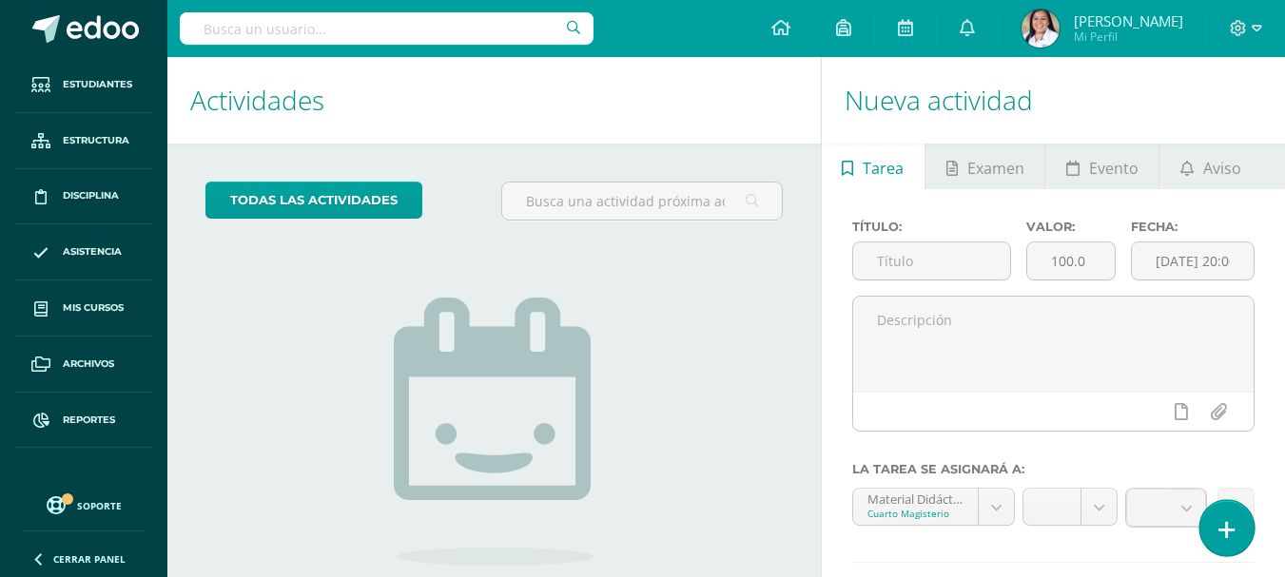
click at [1218, 513] on link at bounding box center [1226, 527] width 54 height 55
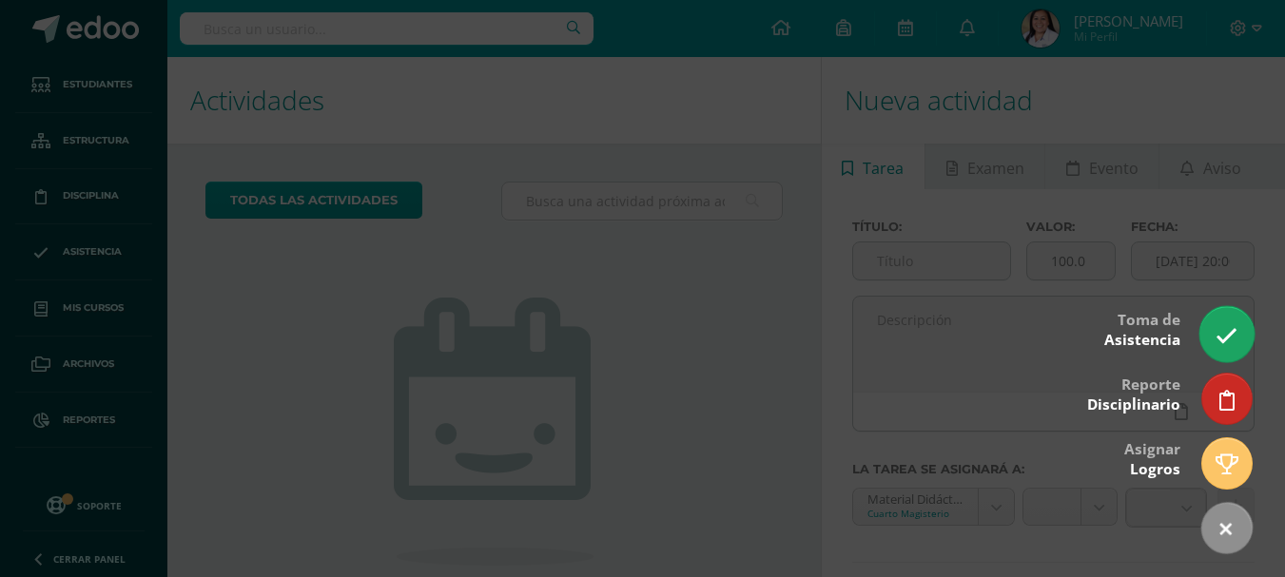
click at [1223, 329] on icon at bounding box center [1226, 336] width 22 height 22
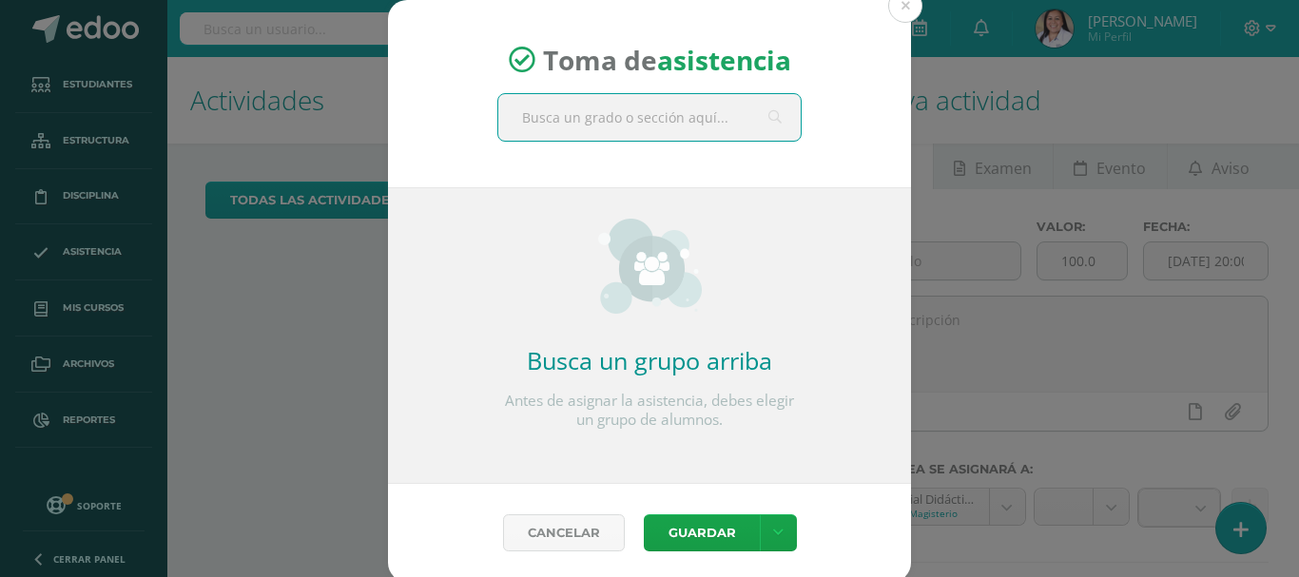
click at [708, 117] on input "text" at bounding box center [649, 117] width 302 height 47
type input "a"
type input "párvulos 1"
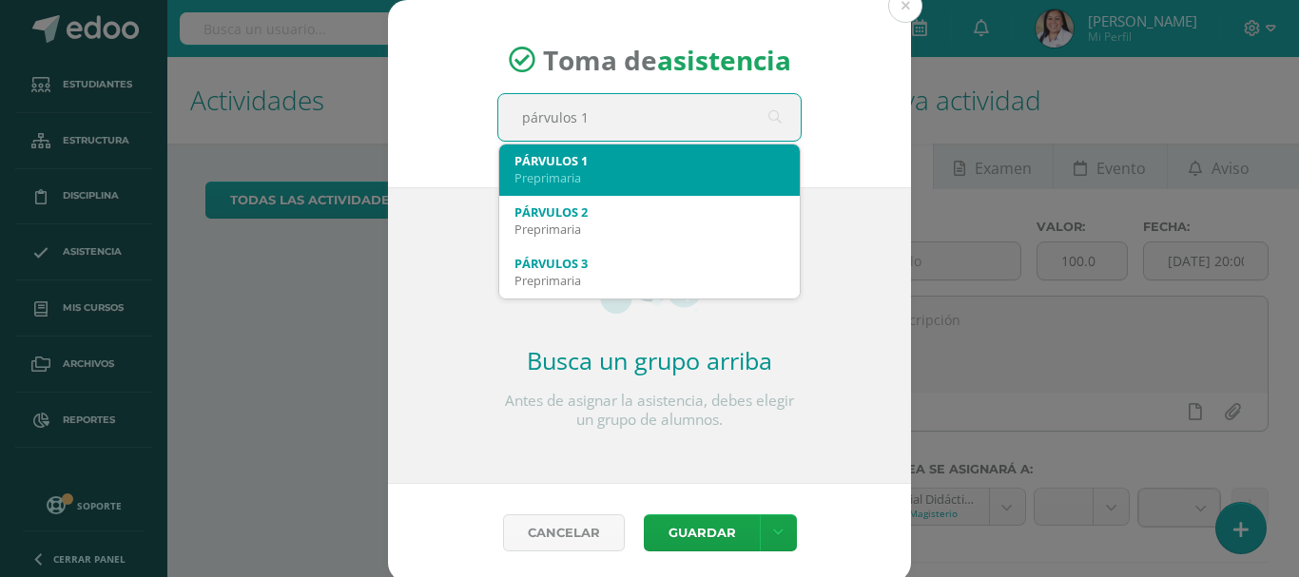
click at [728, 173] on div "Preprimaria" at bounding box center [649, 177] width 270 height 17
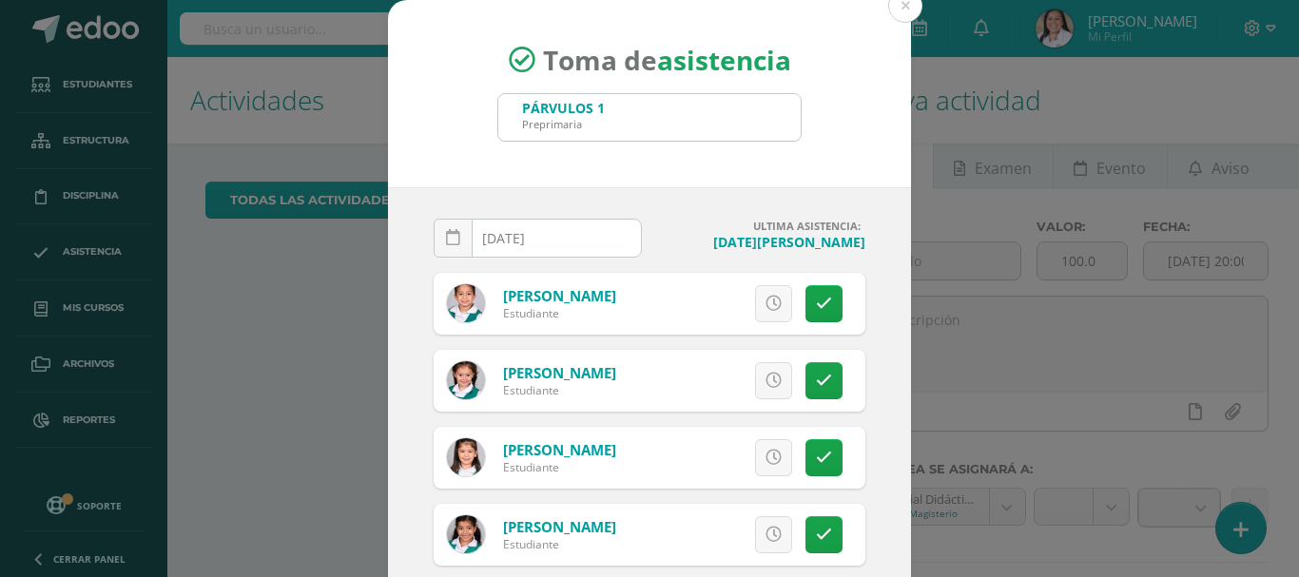
scroll to position [95, 0]
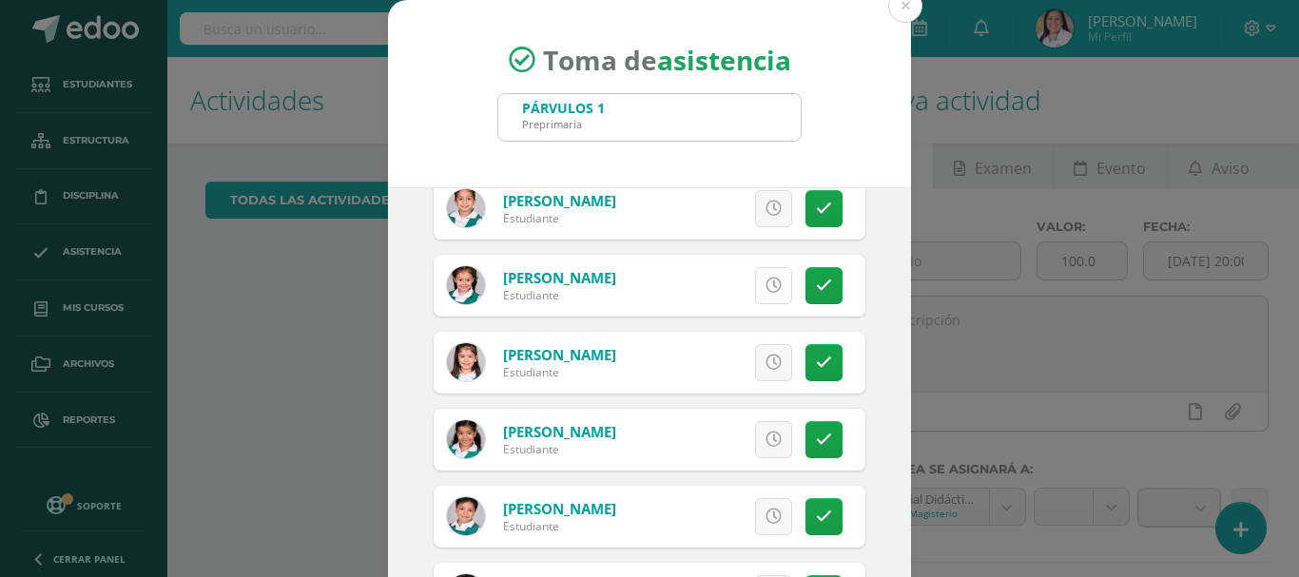
click at [766, 290] on icon at bounding box center [774, 286] width 16 height 16
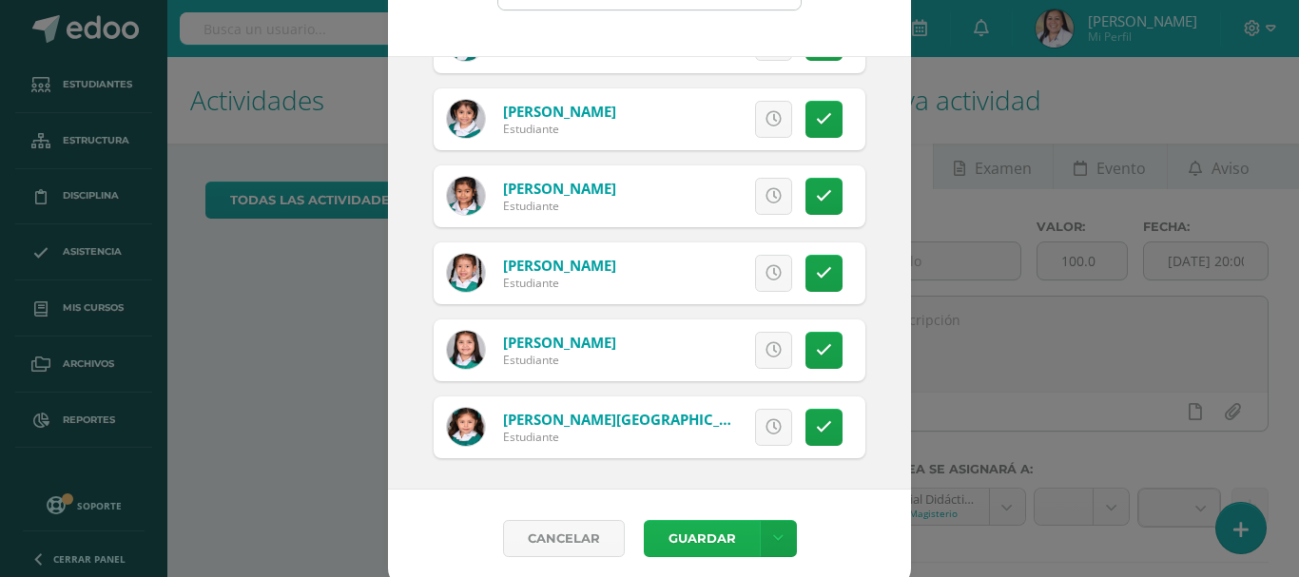
scroll to position [142, 0]
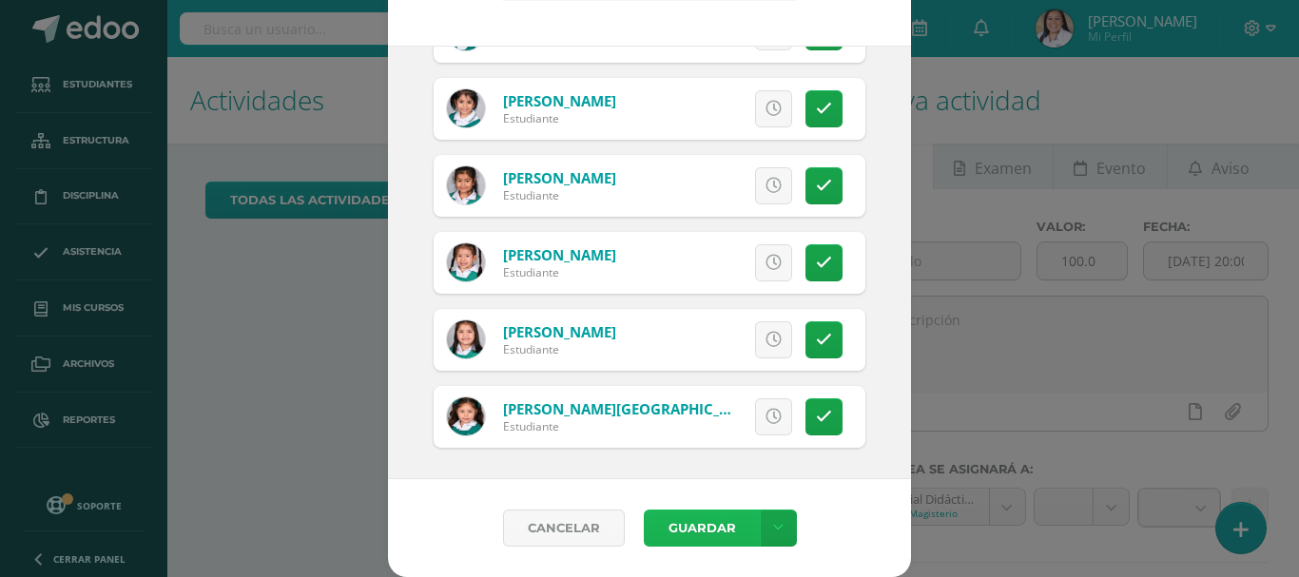
click at [682, 521] on button "Guardar" at bounding box center [702, 528] width 116 height 37
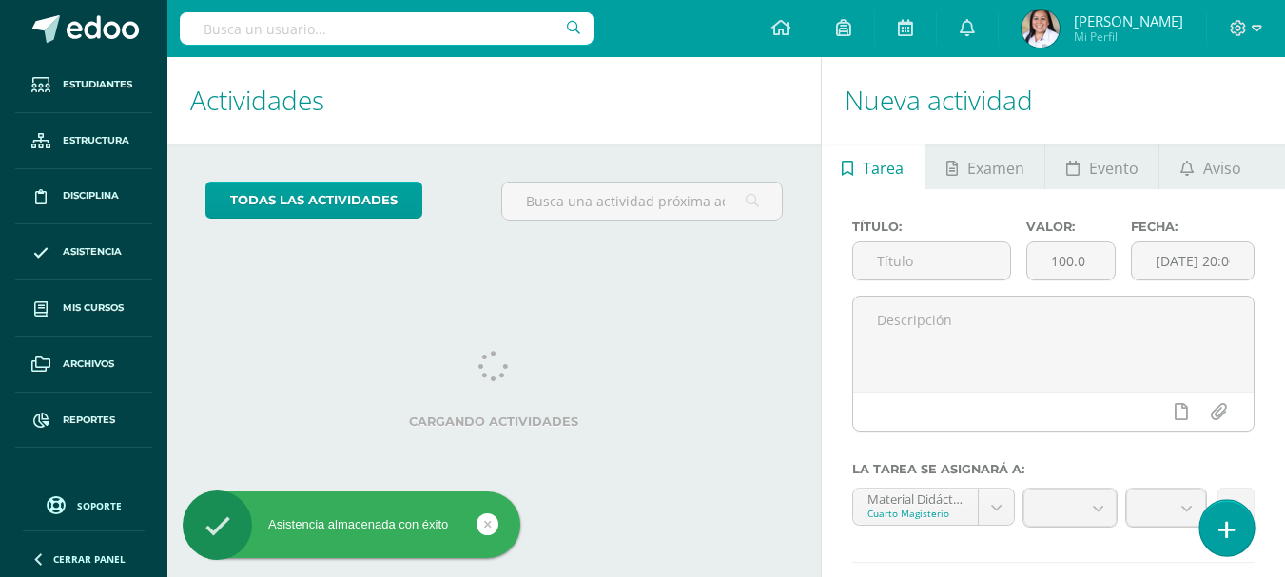
click at [1236, 529] on link at bounding box center [1226, 527] width 54 height 55
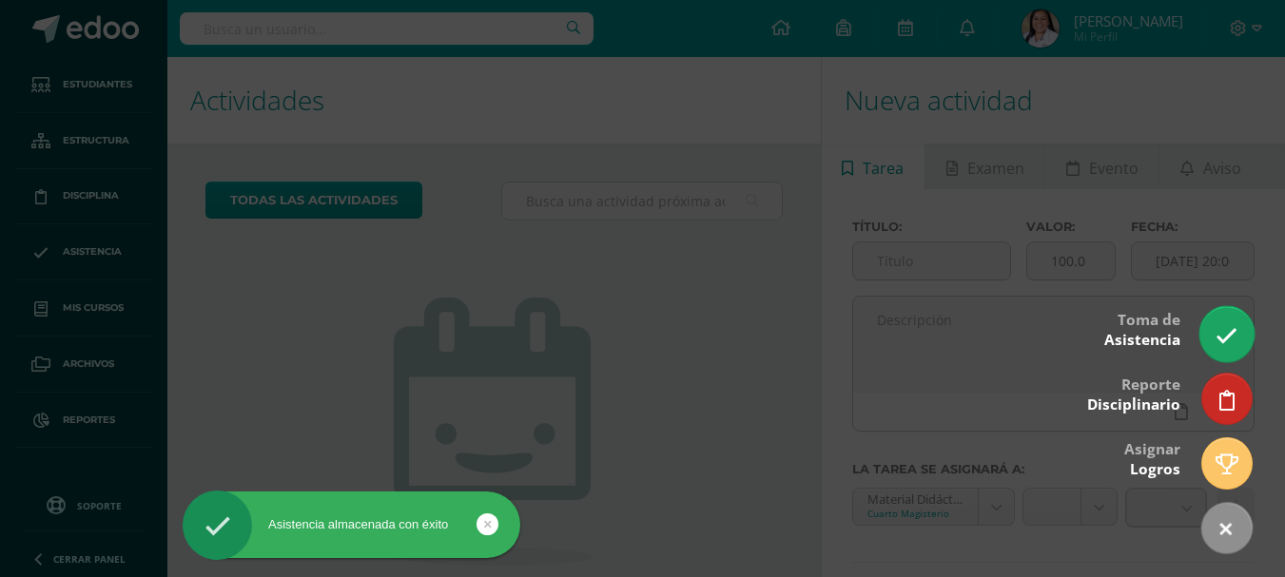
click at [1243, 334] on link at bounding box center [1226, 333] width 54 height 55
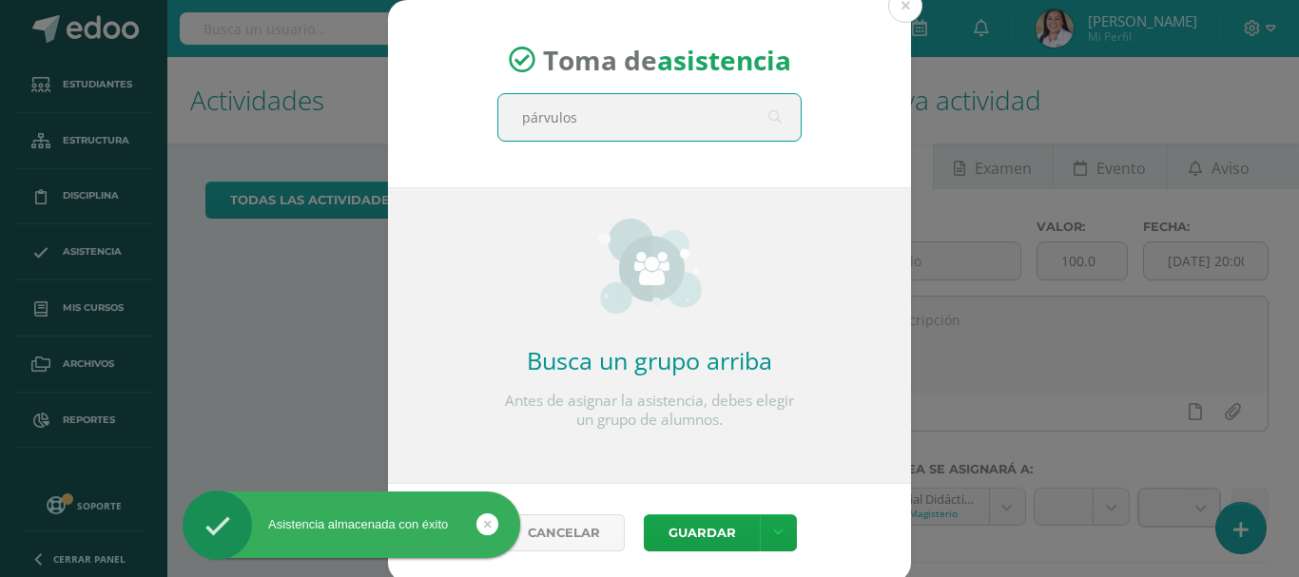
type input "párvulos 2"
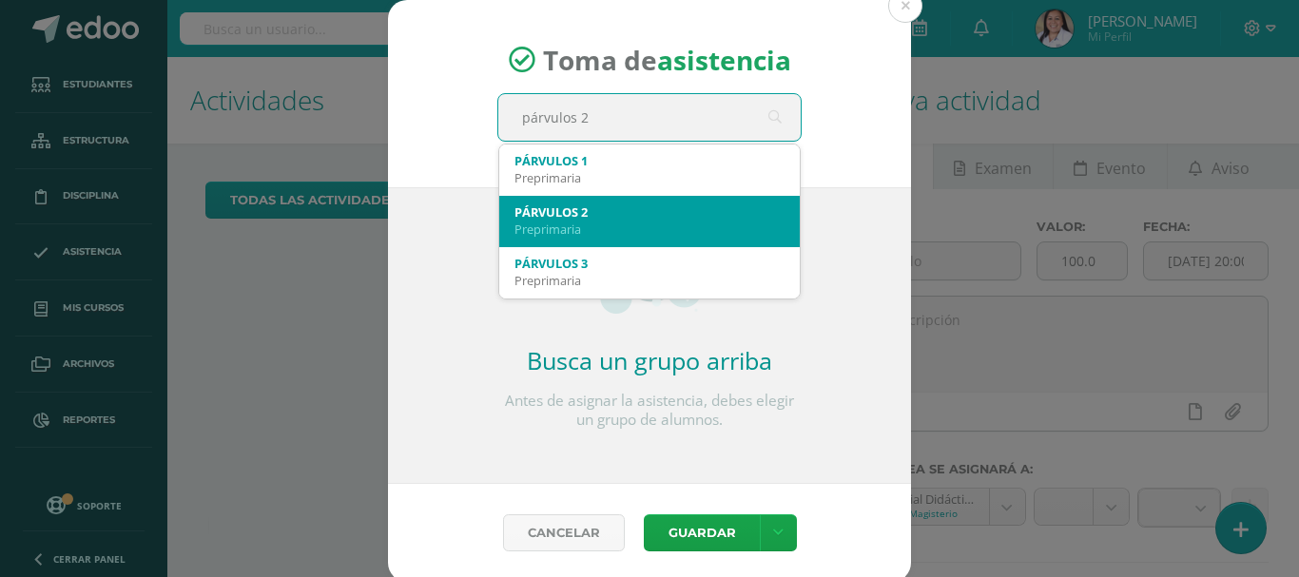
click at [642, 235] on div "Preprimaria" at bounding box center [649, 229] width 270 height 17
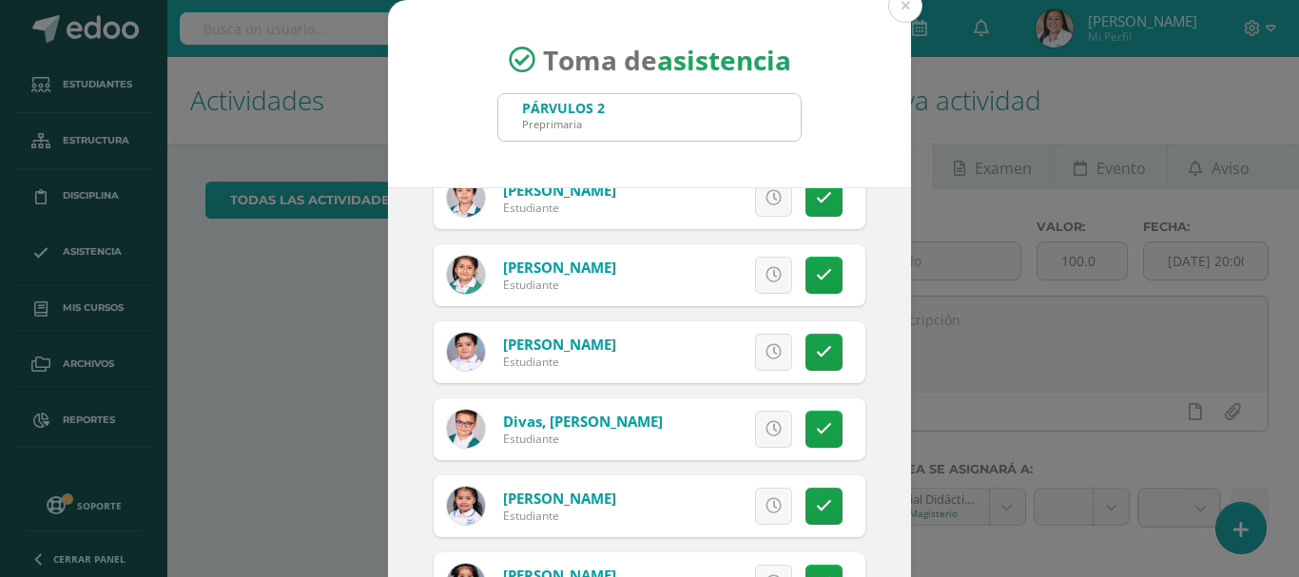
scroll to position [190, 0]
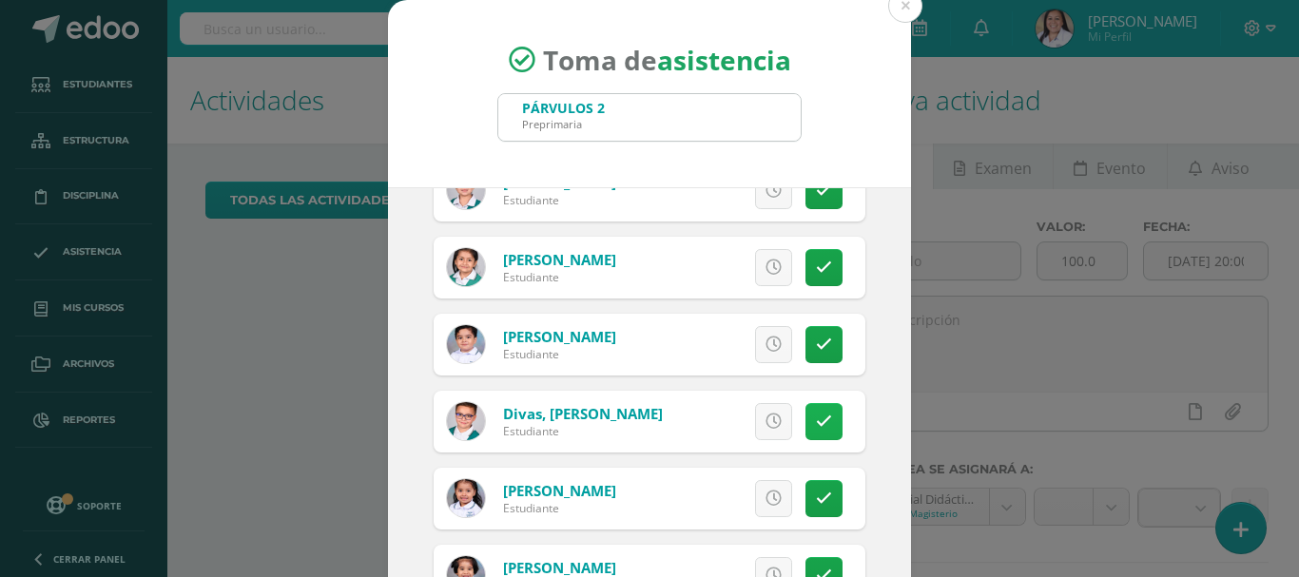
click at [816, 419] on icon at bounding box center [824, 422] width 16 height 16
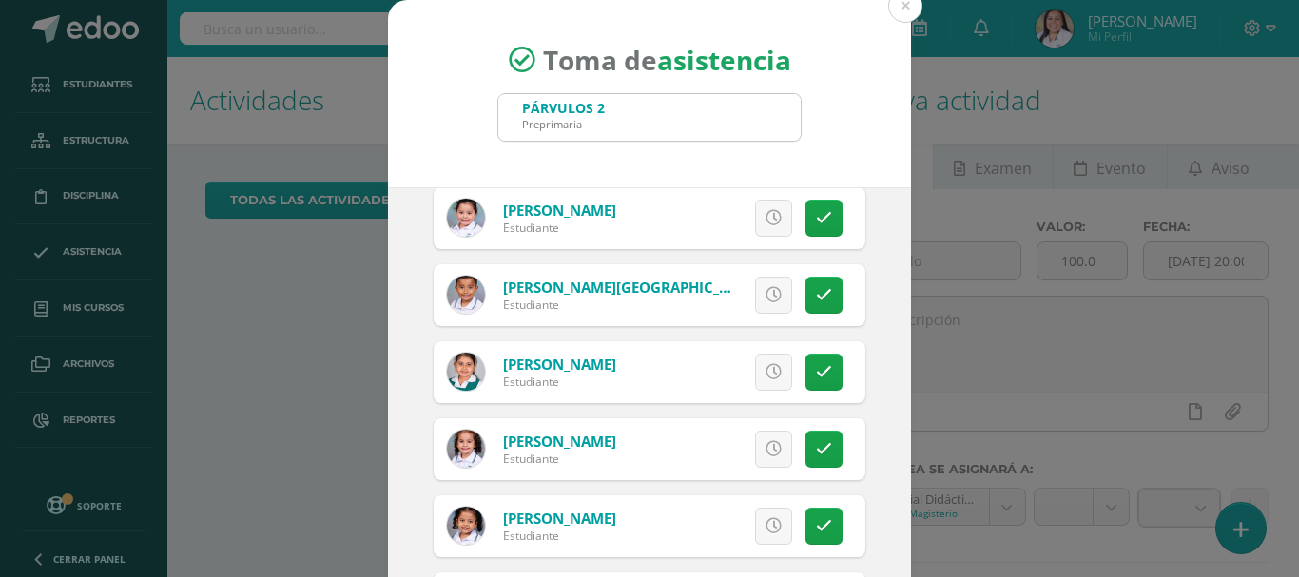
scroll to position [951, 0]
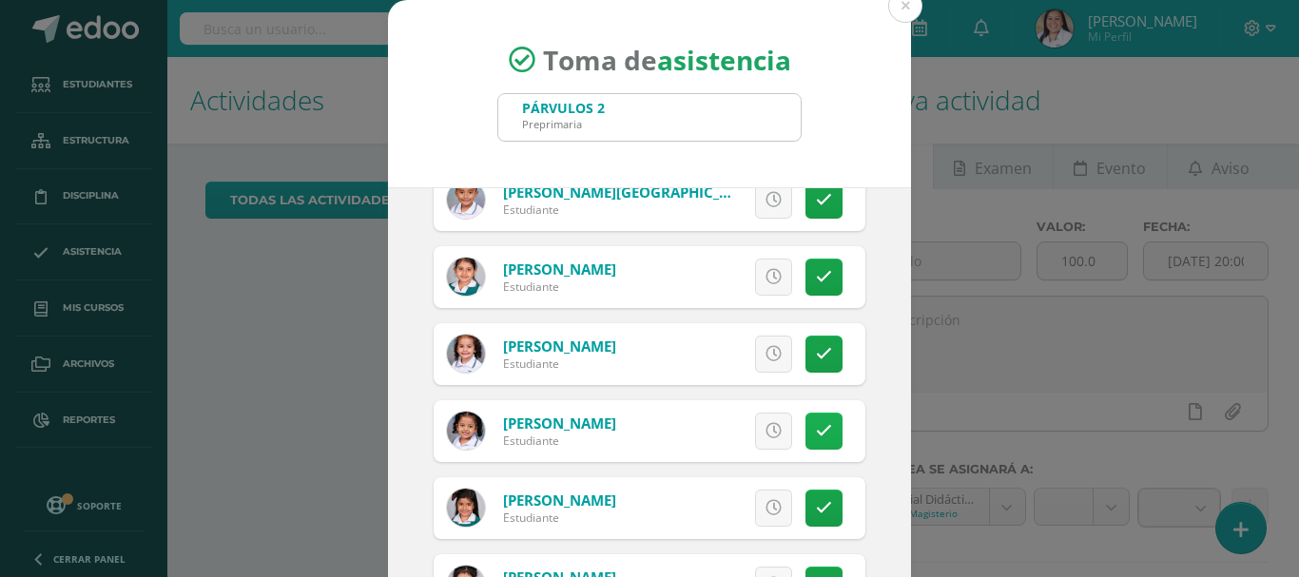
click at [810, 439] on link at bounding box center [824, 431] width 37 height 37
click at [740, 437] on span "Excusa" at bounding box center [741, 431] width 52 height 35
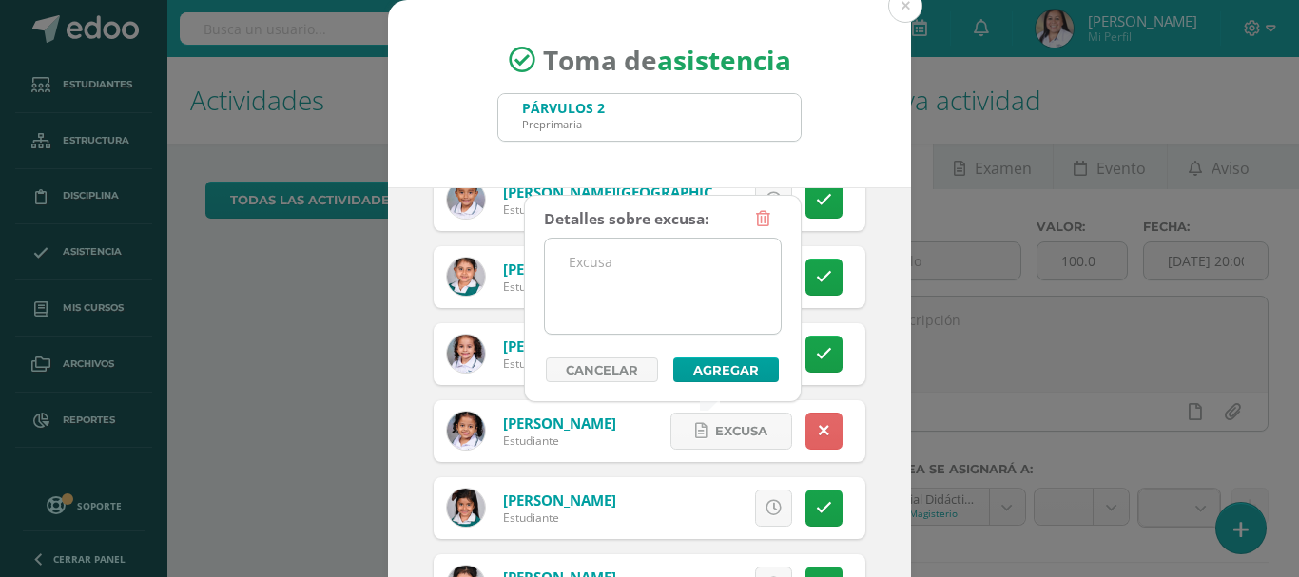
click at [712, 298] on textarea at bounding box center [663, 286] width 236 height 95
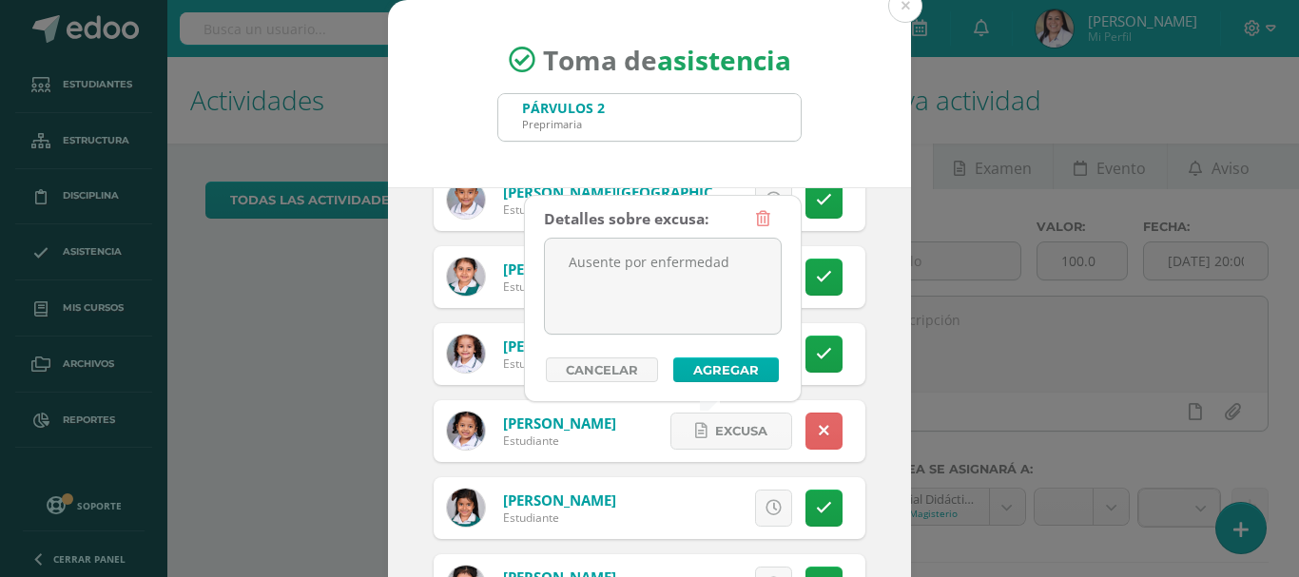
type textarea "Ausente por enfermedad"
click at [758, 372] on button "Agregar" at bounding box center [726, 370] width 106 height 25
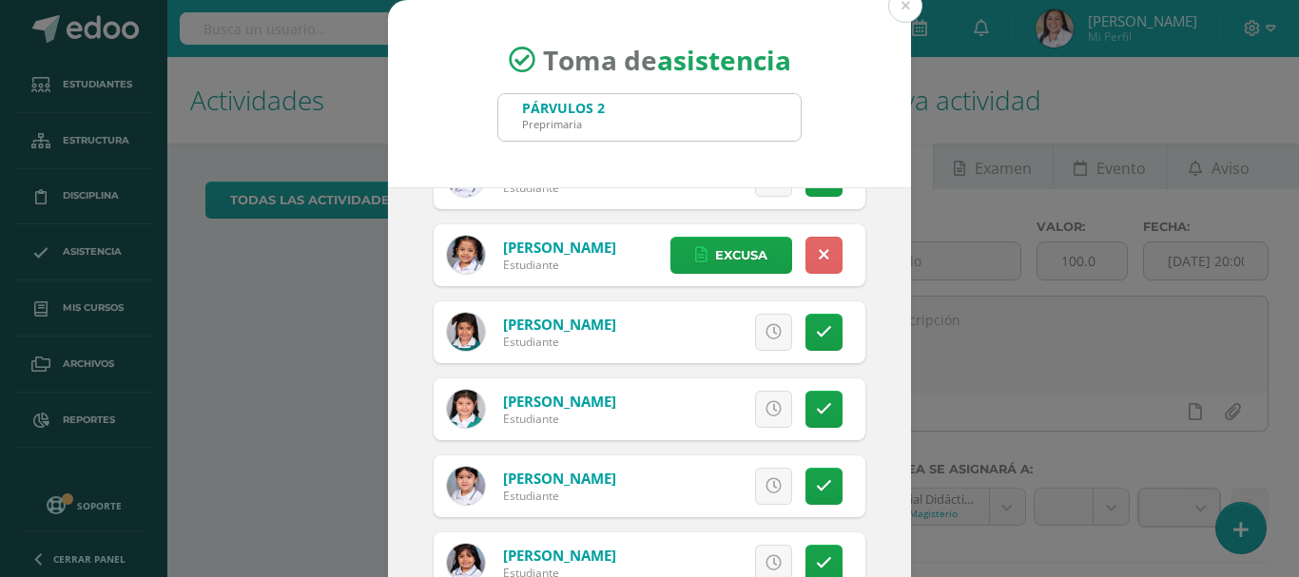
scroll to position [1132, 0]
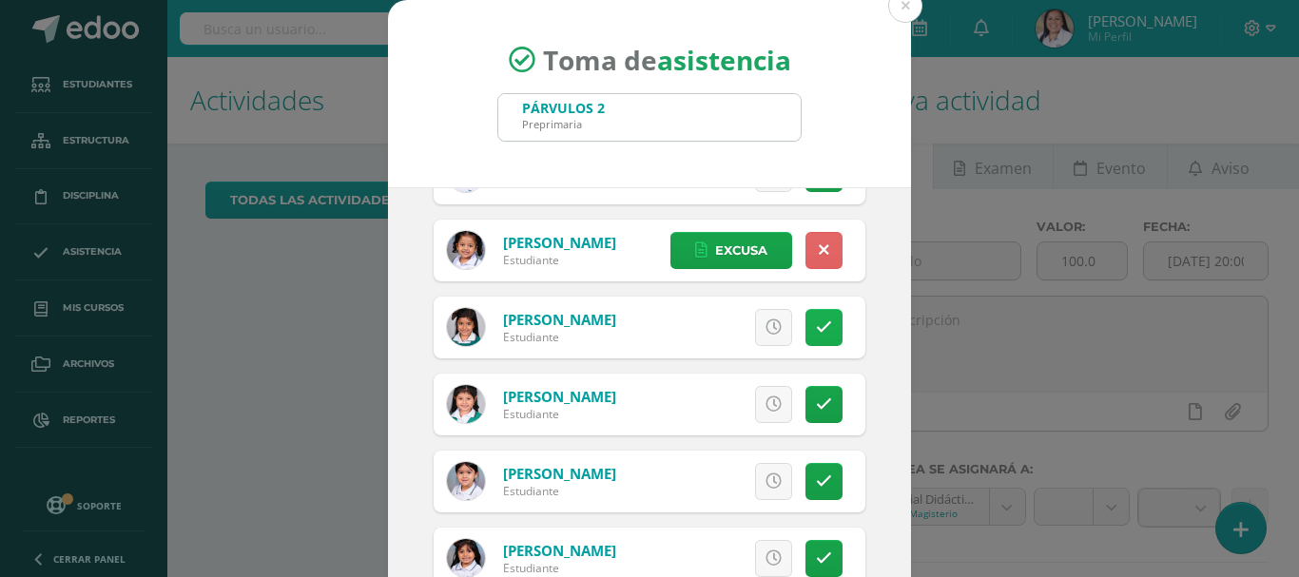
drag, startPoint x: 812, startPoint y: 316, endPoint x: 772, endPoint y: 325, distance: 41.1
click at [810, 317] on link at bounding box center [824, 327] width 37 height 37
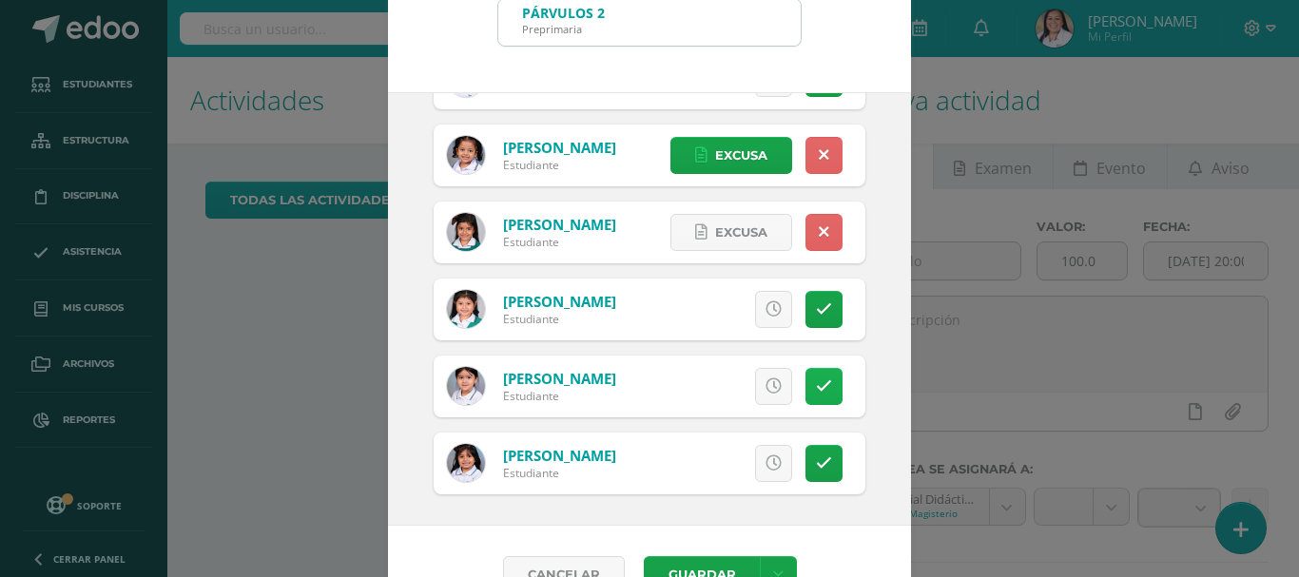
click at [812, 382] on link at bounding box center [824, 386] width 37 height 37
click at [735, 386] on span "Excusa" at bounding box center [741, 386] width 52 height 35
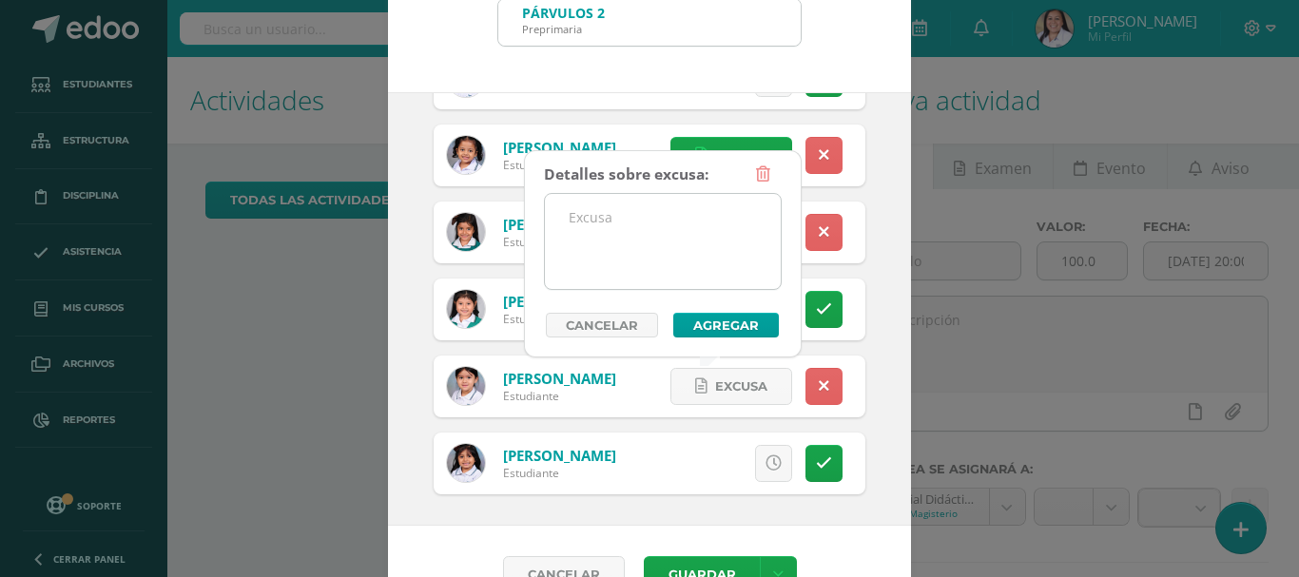
click at [627, 217] on textarea at bounding box center [663, 241] width 236 height 95
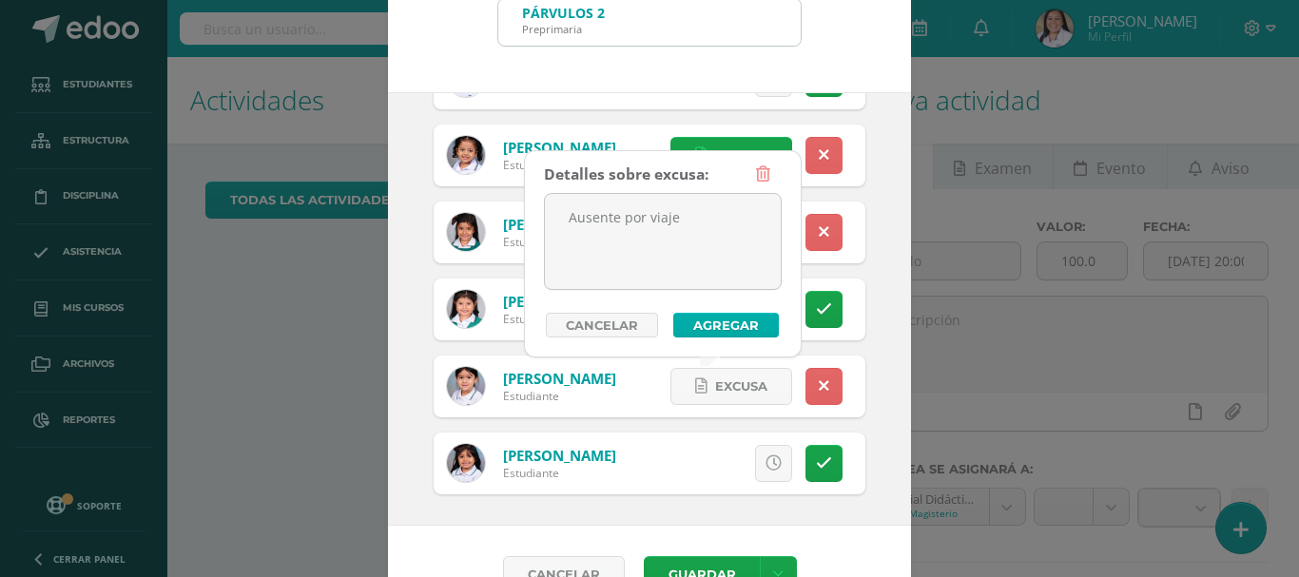
type textarea "Ausente por viaje"
click at [703, 320] on button "Agregar" at bounding box center [726, 325] width 106 height 25
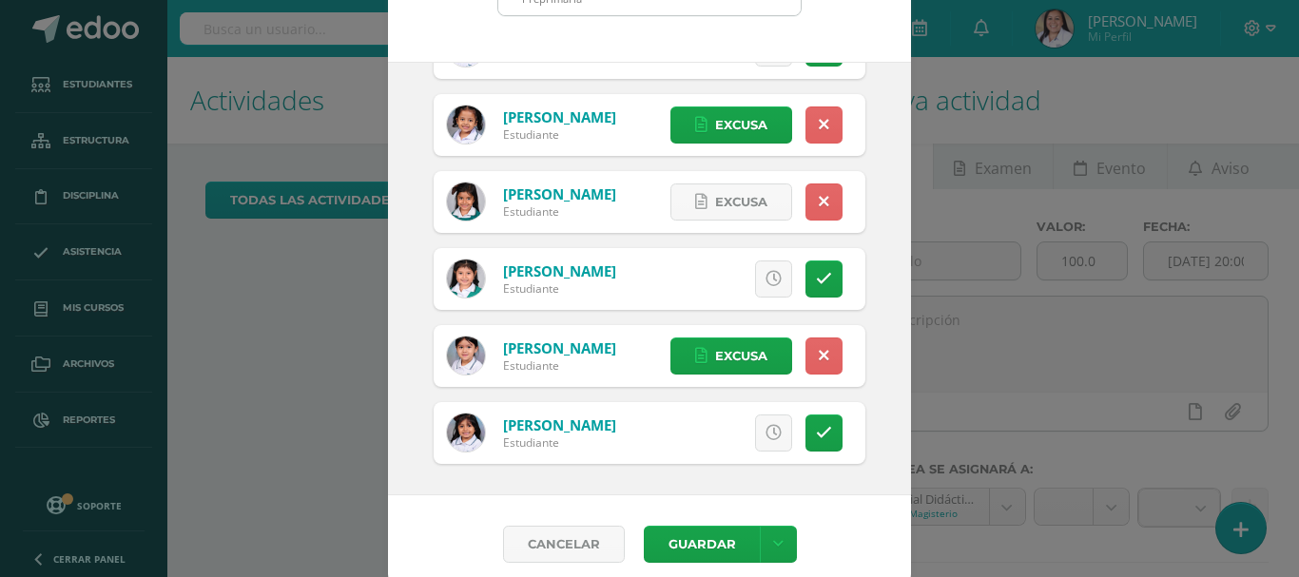
scroll to position [142, 0]
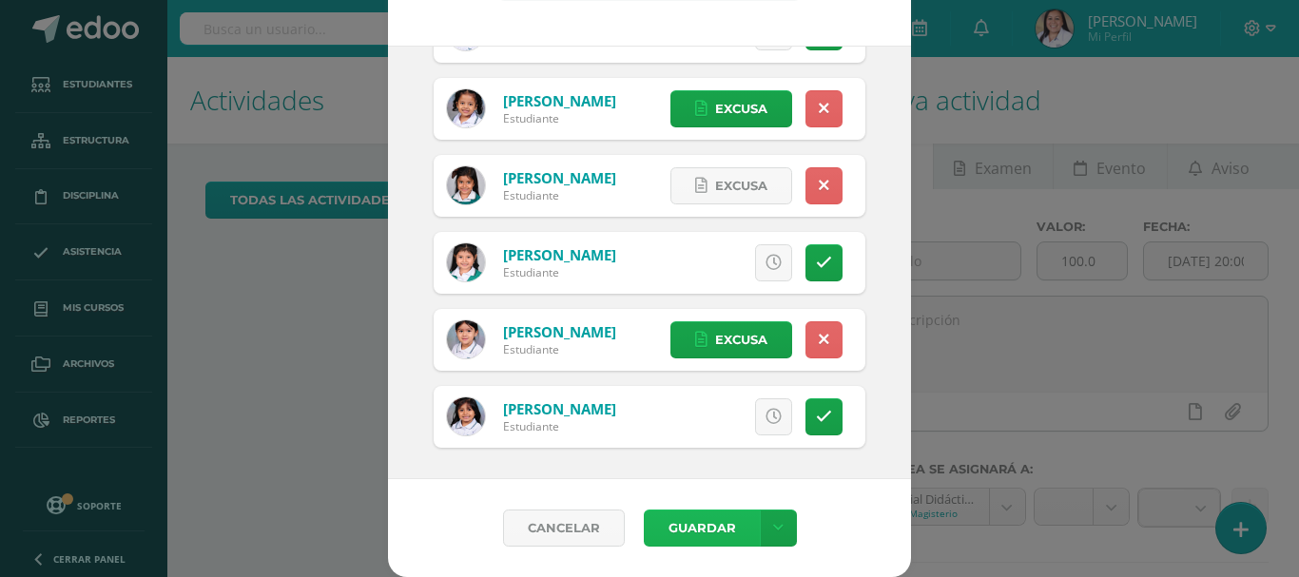
click at [723, 524] on button "Guardar" at bounding box center [702, 528] width 116 height 37
click at [723, 524] on button "Guardar" at bounding box center [701, 528] width 117 height 37
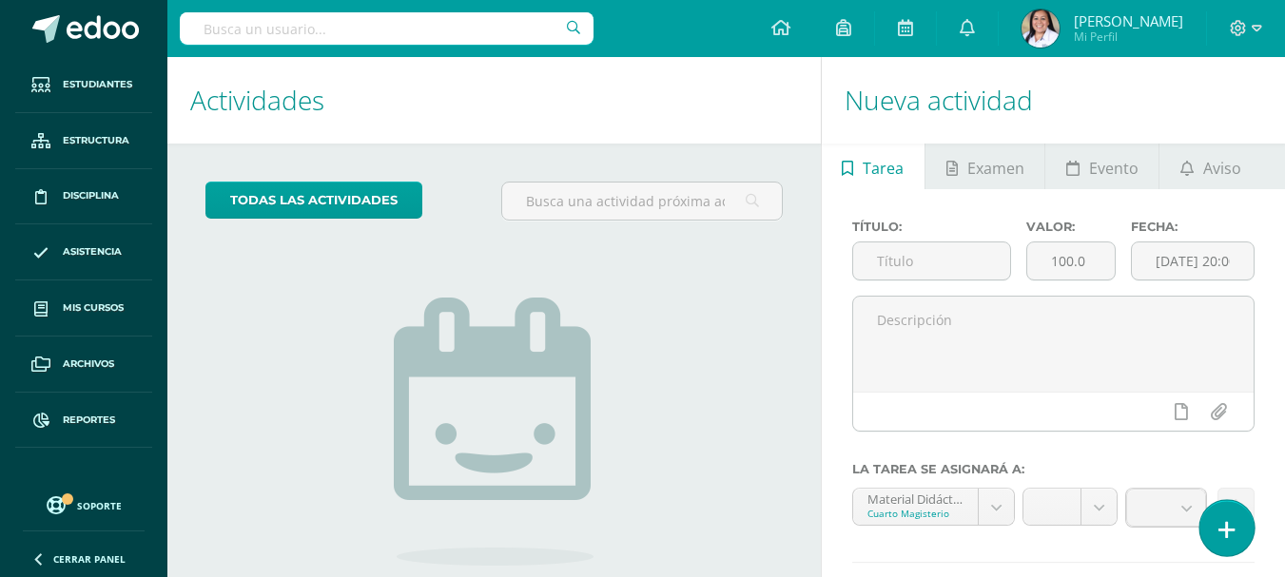
drag, startPoint x: 1224, startPoint y: 529, endPoint x: 1218, endPoint y: 519, distance: 11.1
click at [1224, 530] on icon at bounding box center [1226, 530] width 17 height 22
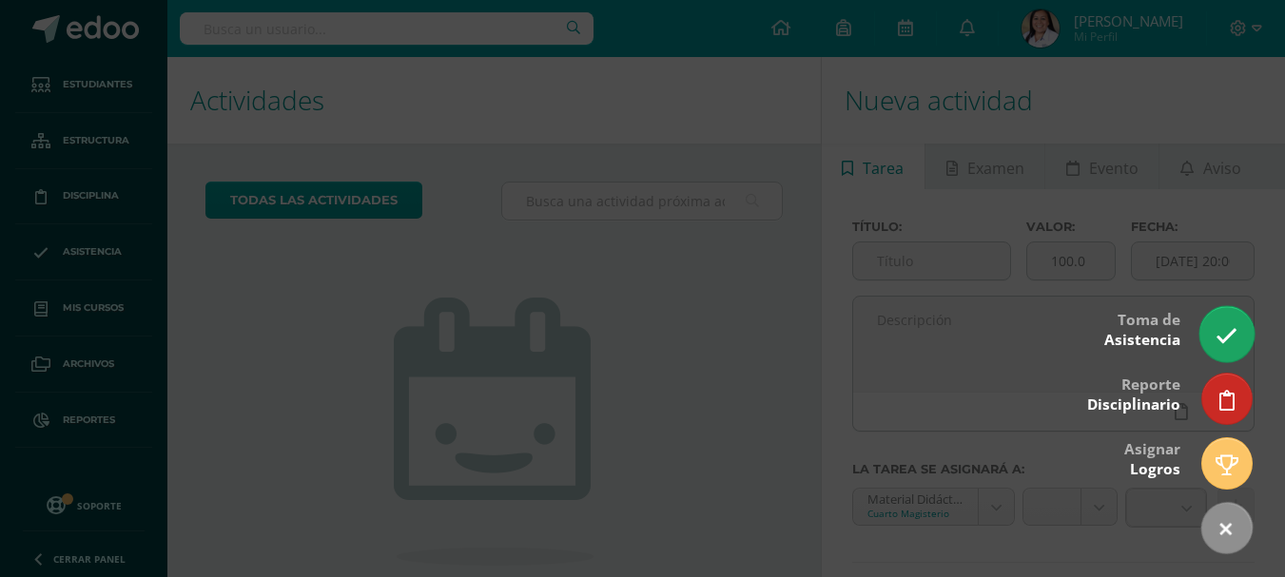
click at [1225, 345] on icon at bounding box center [1226, 336] width 22 height 22
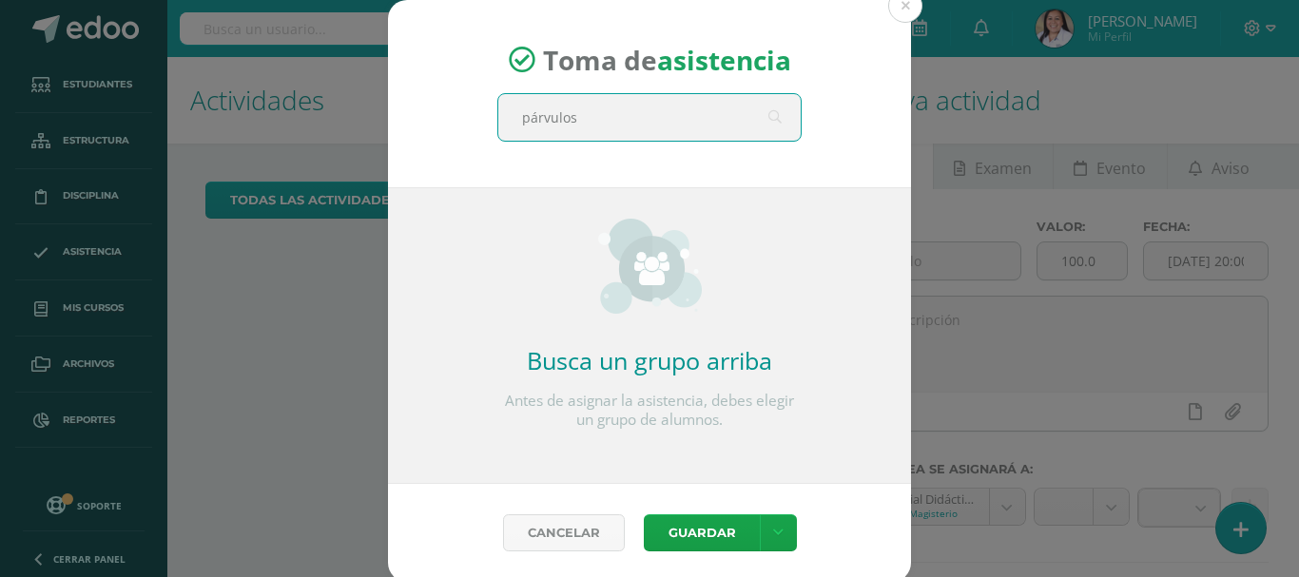
type input "párvulos 3"
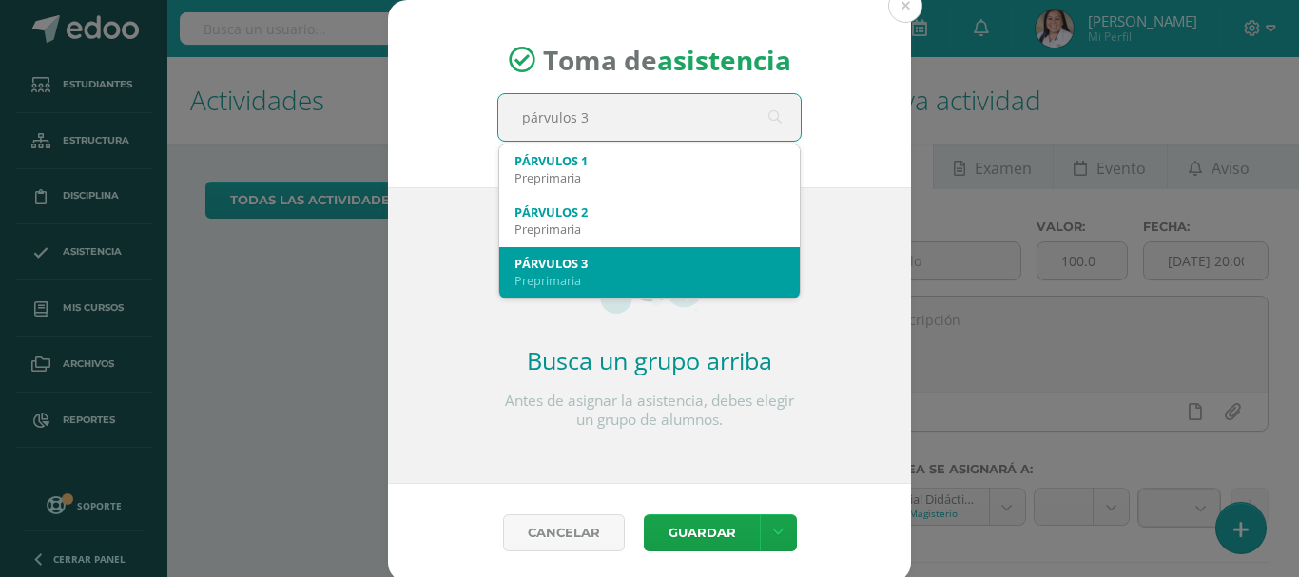
drag, startPoint x: 652, startPoint y: 264, endPoint x: 663, endPoint y: 273, distance: 13.5
click at [652, 265] on div "PÁRVULOS 3" at bounding box center [649, 263] width 270 height 17
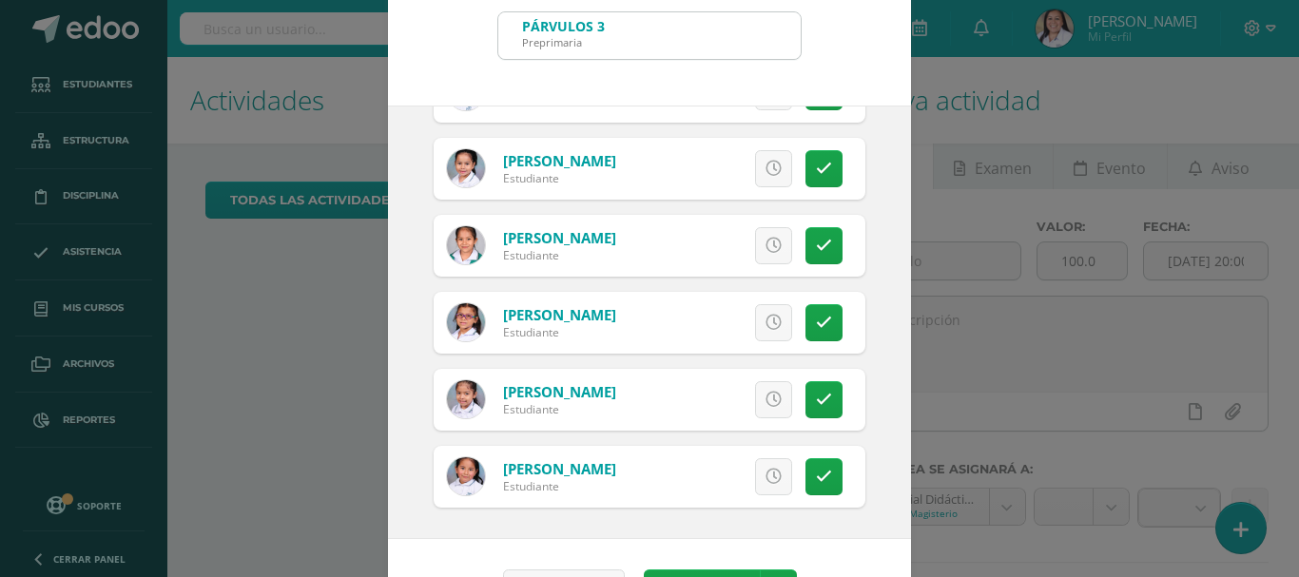
scroll to position [142, 0]
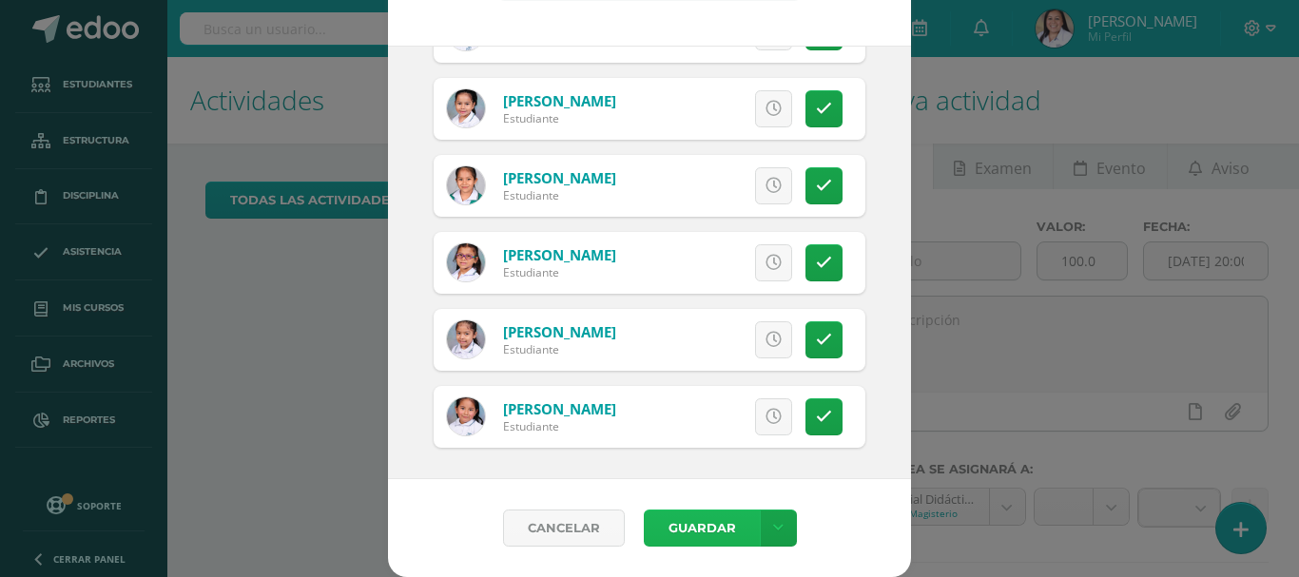
click at [687, 529] on button "Guardar" at bounding box center [702, 528] width 116 height 37
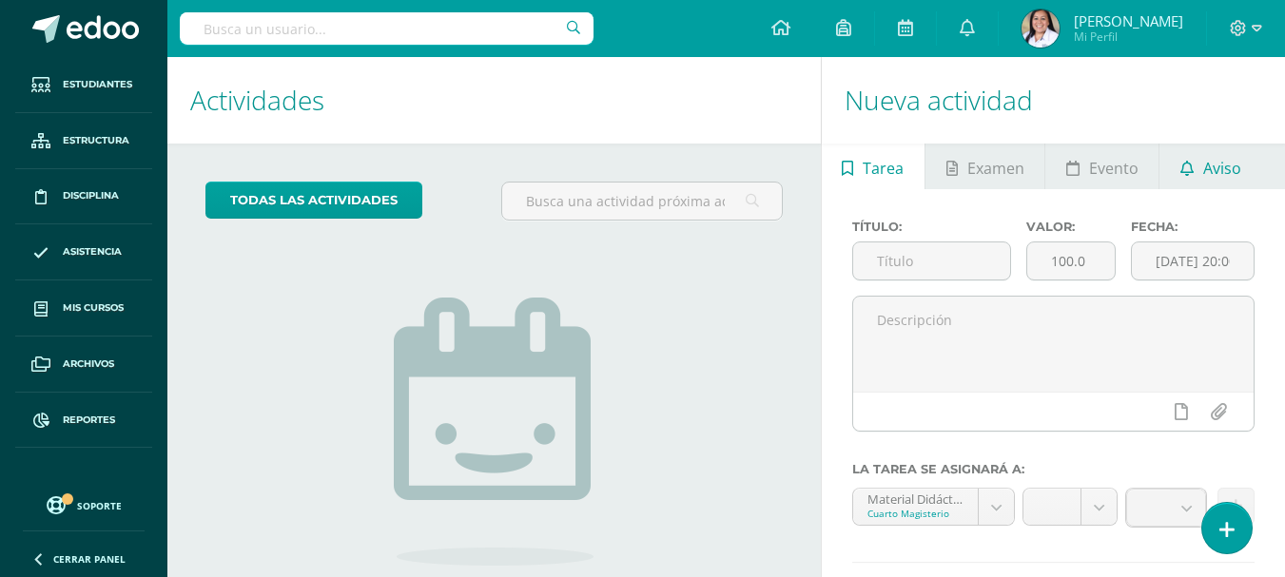
click at [1211, 146] on span "Aviso" at bounding box center [1222, 169] width 38 height 46
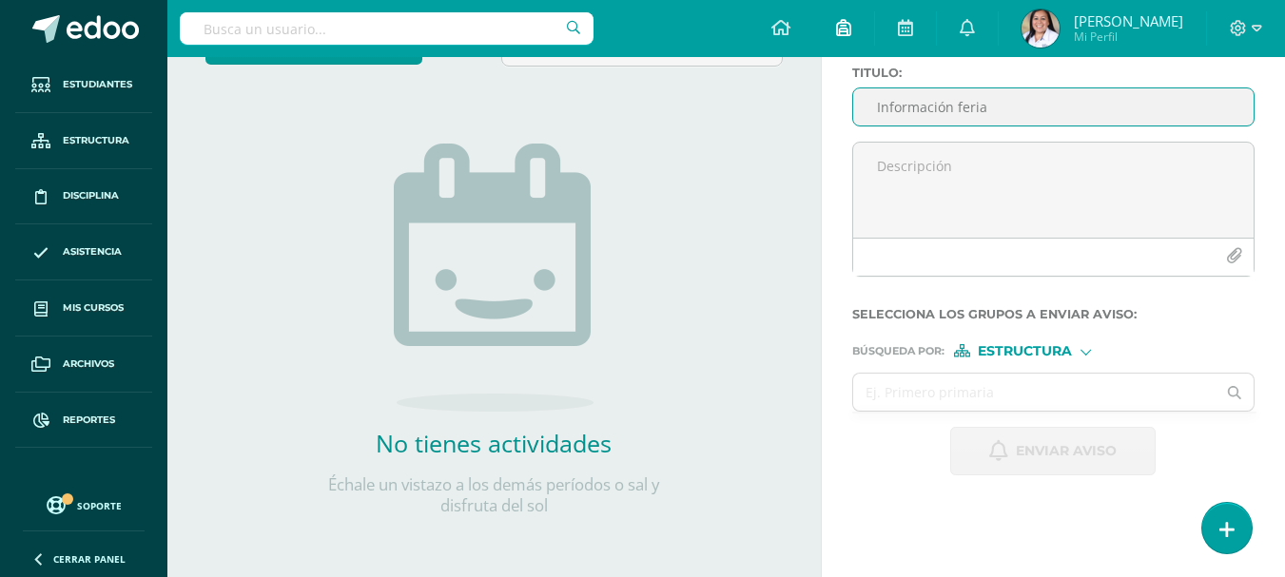
type input "Información feria"
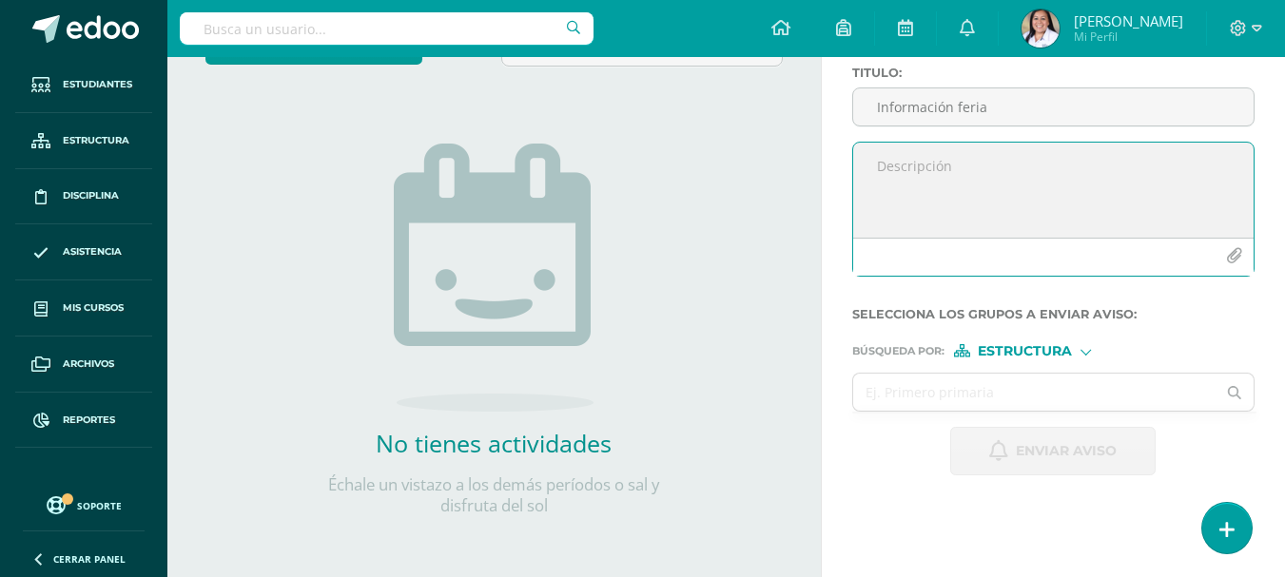
click at [896, 167] on textarea at bounding box center [1053, 190] width 400 height 95
paste textarea "Feliz y bendecida semana. Comparto con ustedes información importante para toma…"
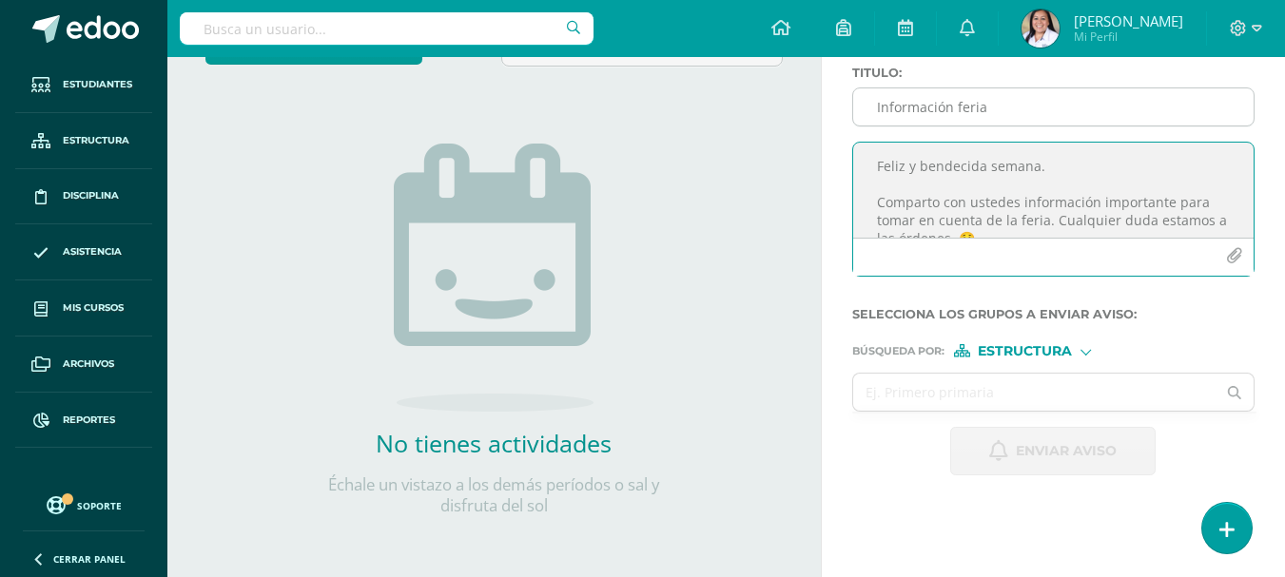
scroll to position [10, 0]
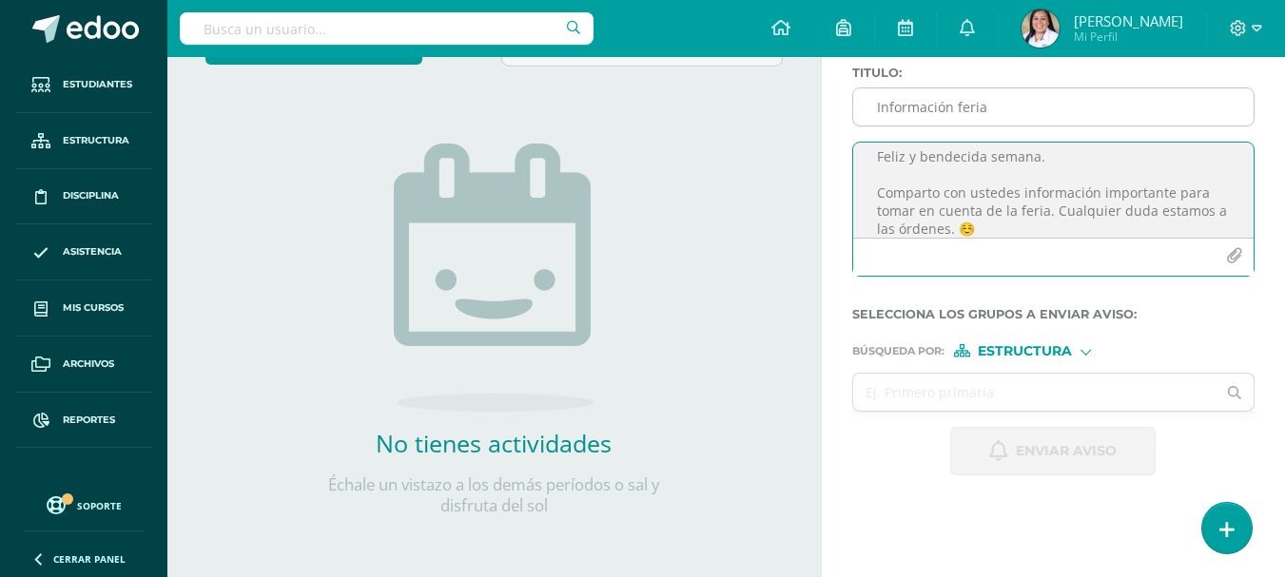
type textarea "Feliz y bendecida semana. Comparto con ustedes información importante para toma…"
click at [1025, 115] on input "Información feria" at bounding box center [1053, 106] width 400 height 37
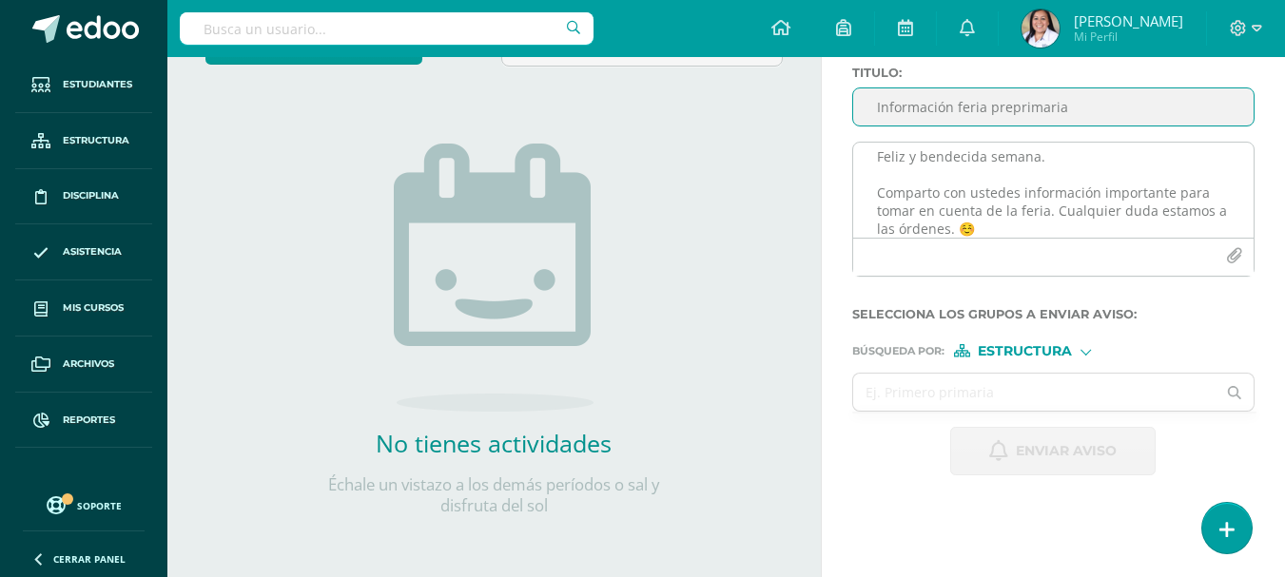
scroll to position [24, 0]
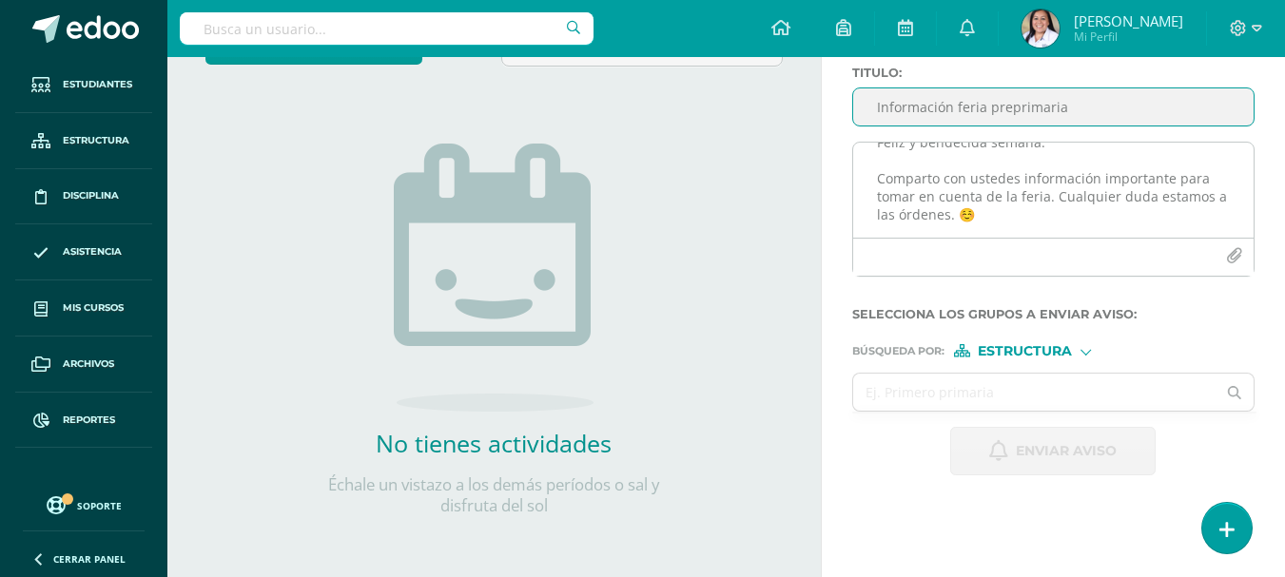
type input "Información feria preprimaria"
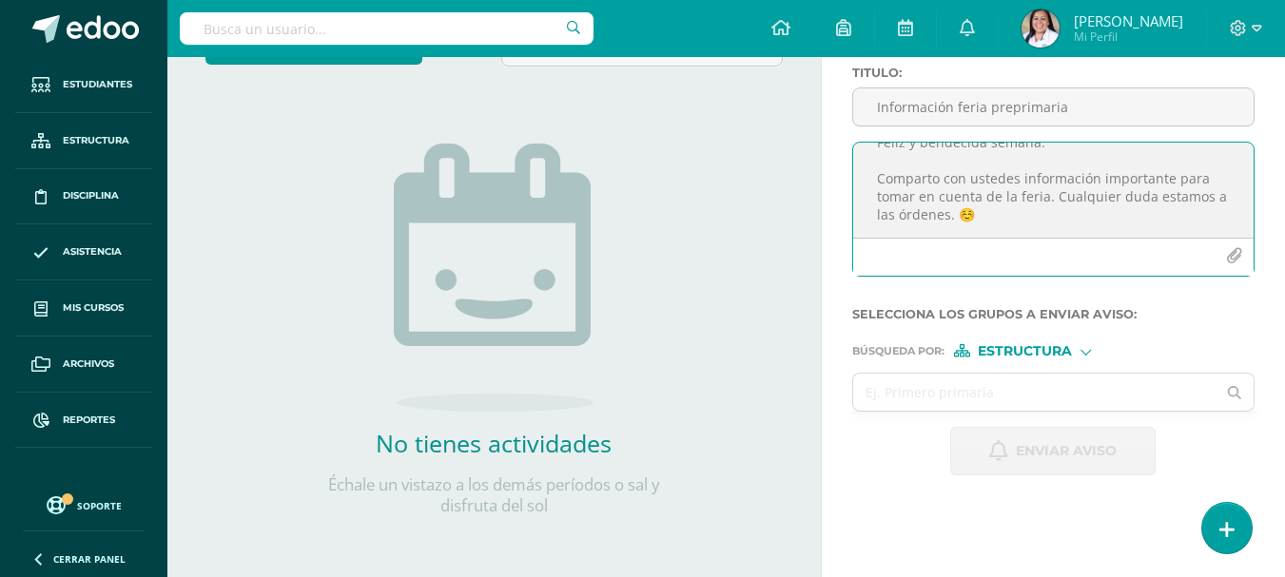
click at [1243, 254] on button "button" at bounding box center [1233, 256] width 37 height 37
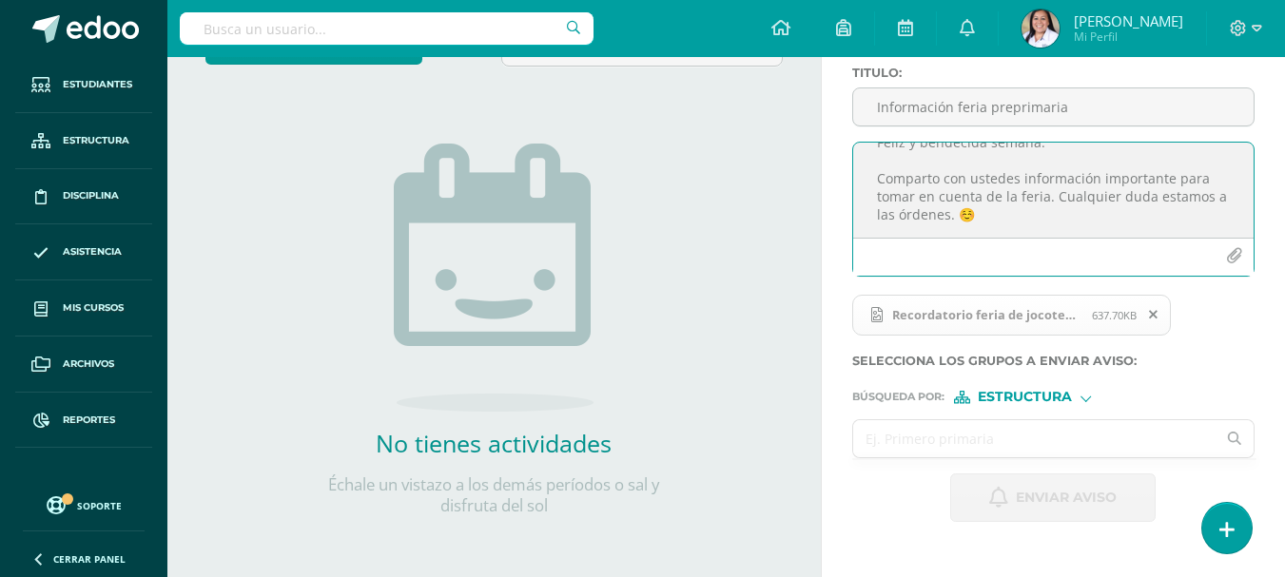
click at [986, 432] on input "text" at bounding box center [1034, 438] width 363 height 37
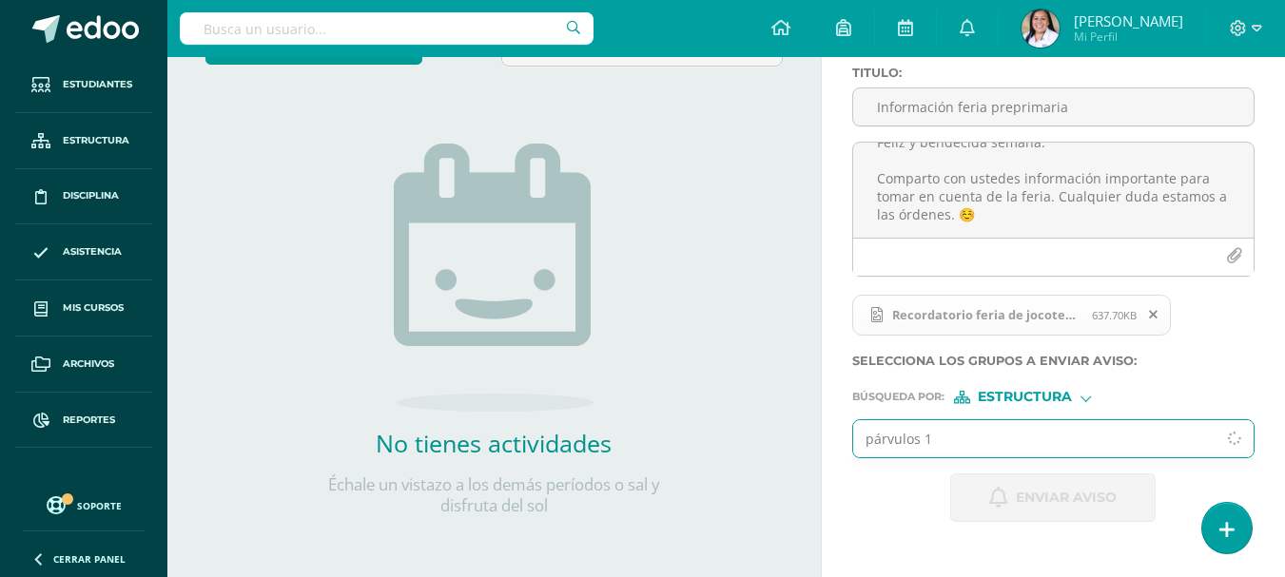
type input "párvulos 1"
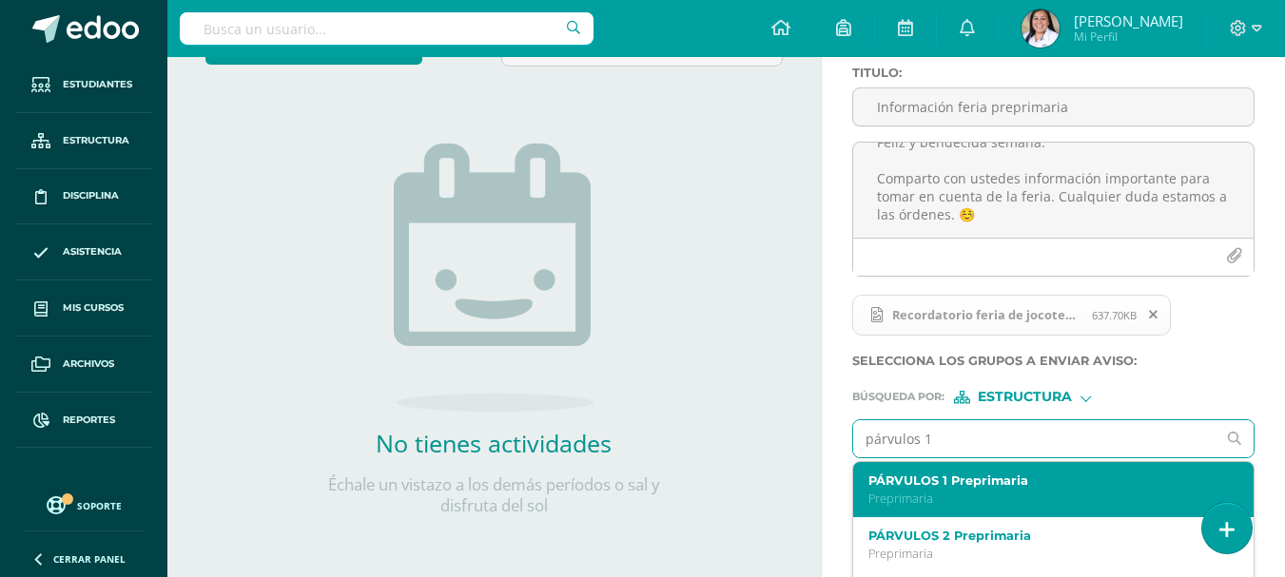
click at [940, 495] on p "Preprimaria" at bounding box center [1046, 499] width 356 height 16
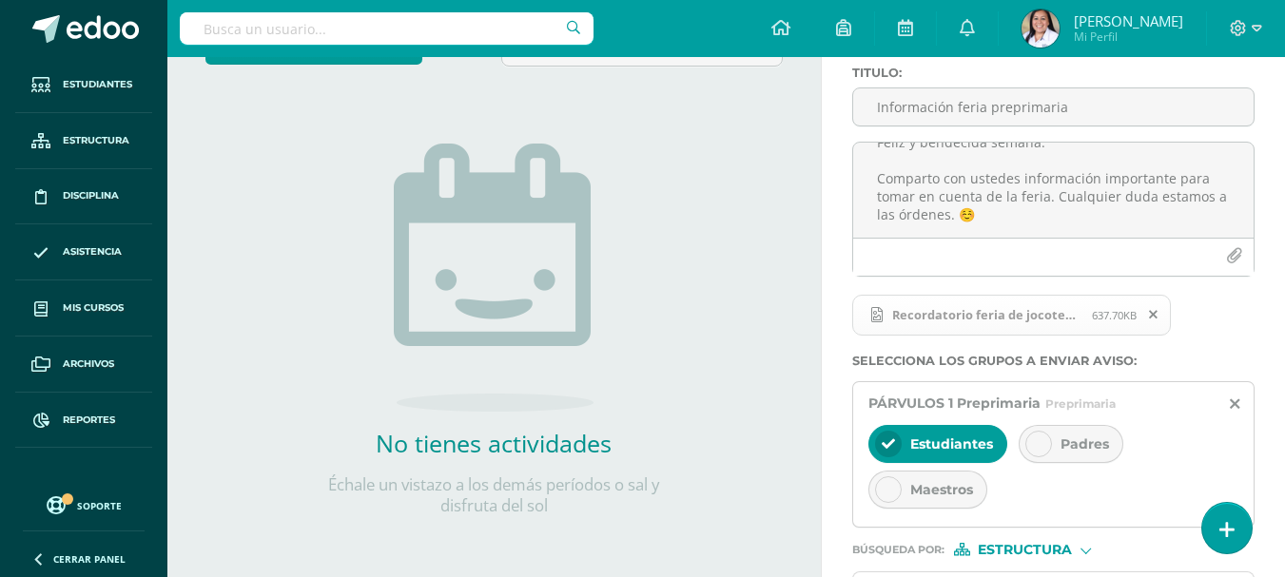
click at [1055, 436] on div "Padres" at bounding box center [1071, 444] width 105 height 38
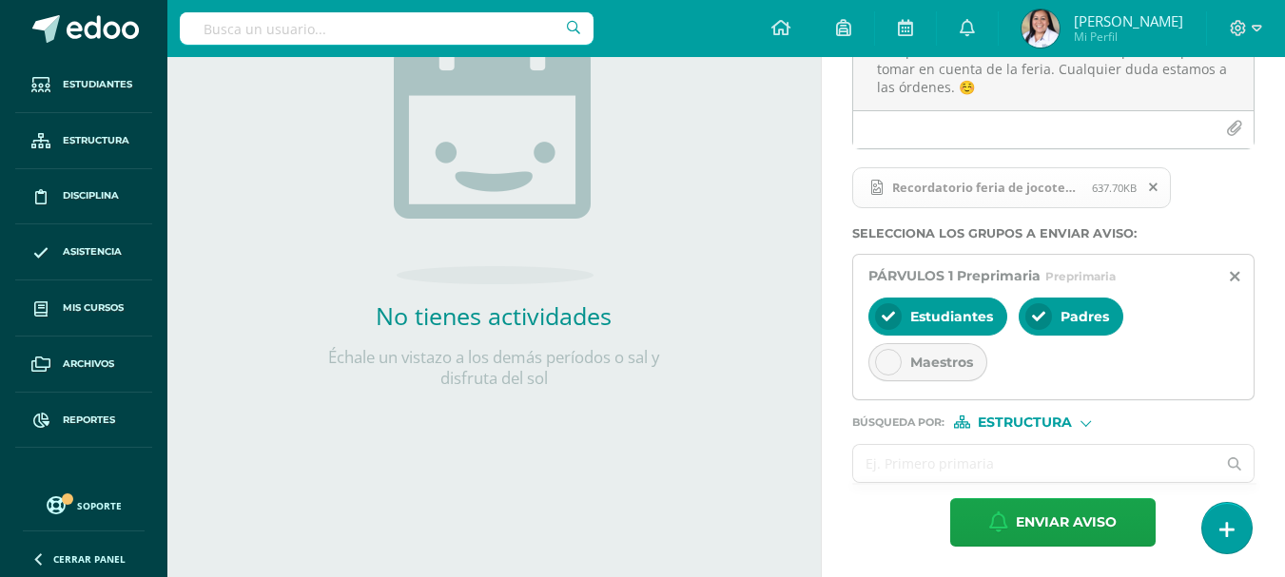
click at [980, 457] on input "text" at bounding box center [1034, 463] width 363 height 37
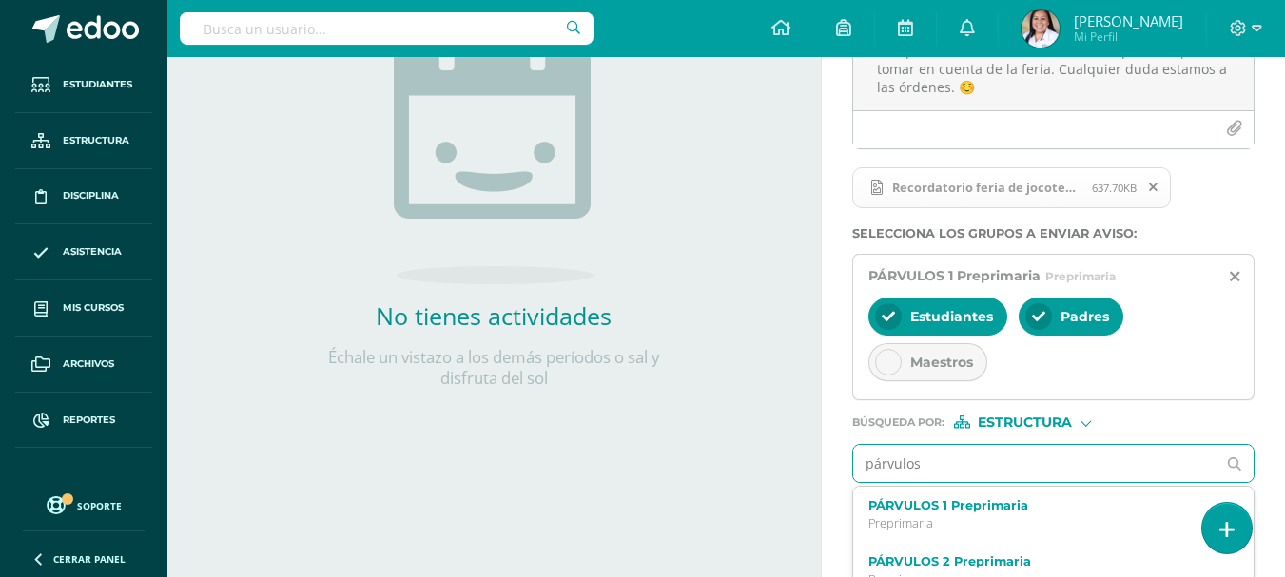
type input "párvulos 2"
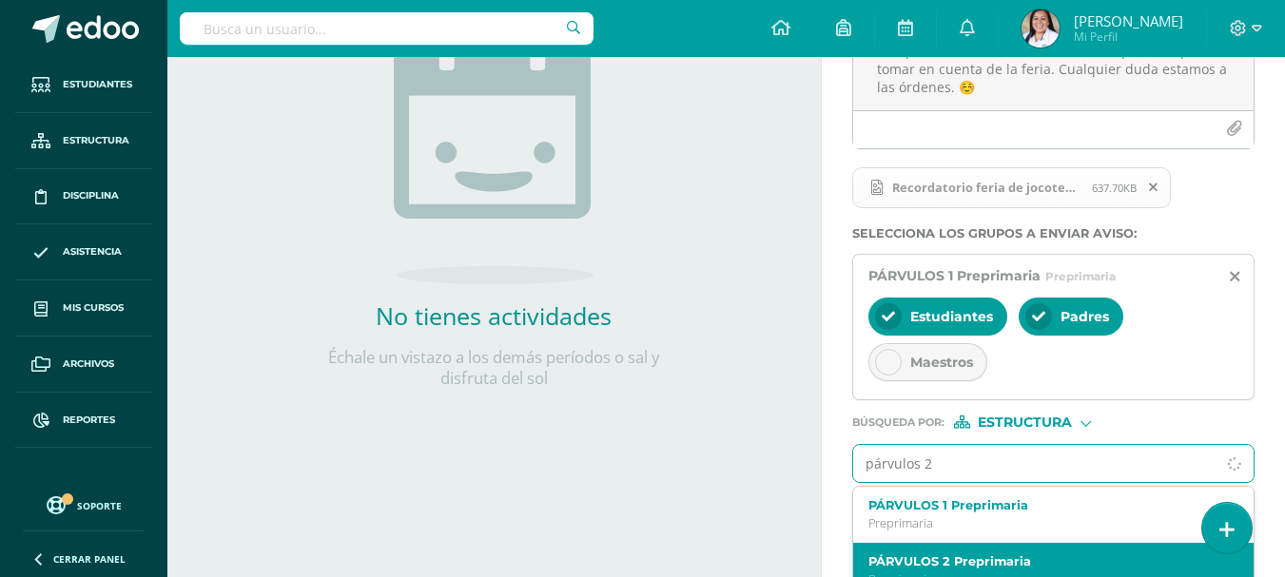
click at [1038, 558] on label "PÁRVULOS 2 Preprimaria" at bounding box center [1046, 561] width 356 height 14
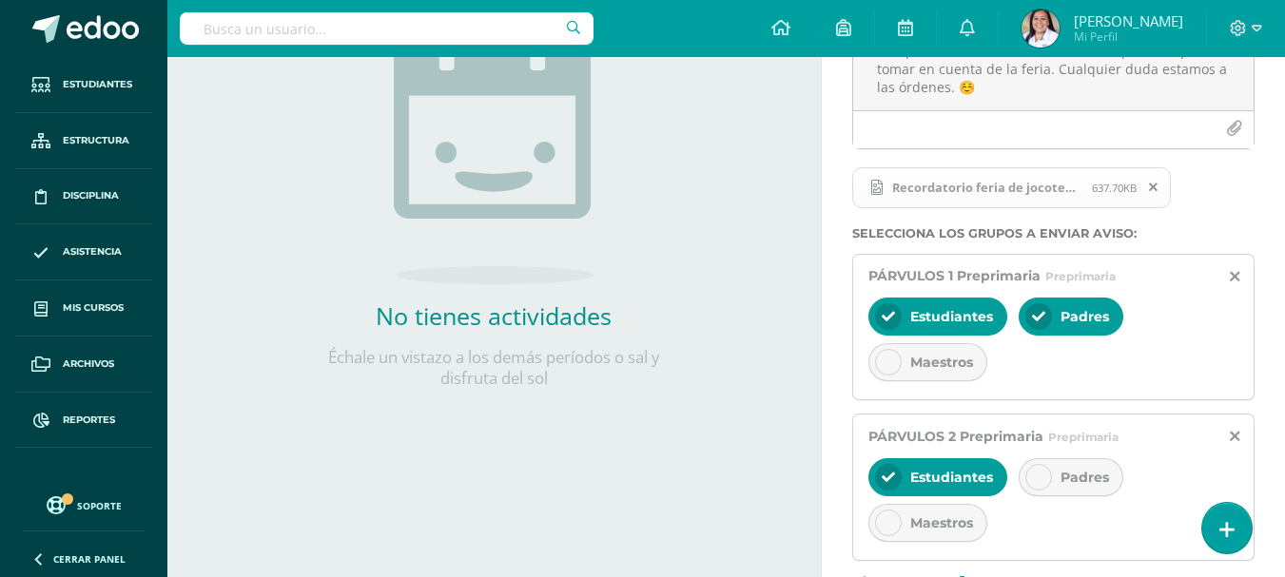
click at [1064, 476] on span "Padres" at bounding box center [1084, 477] width 49 height 17
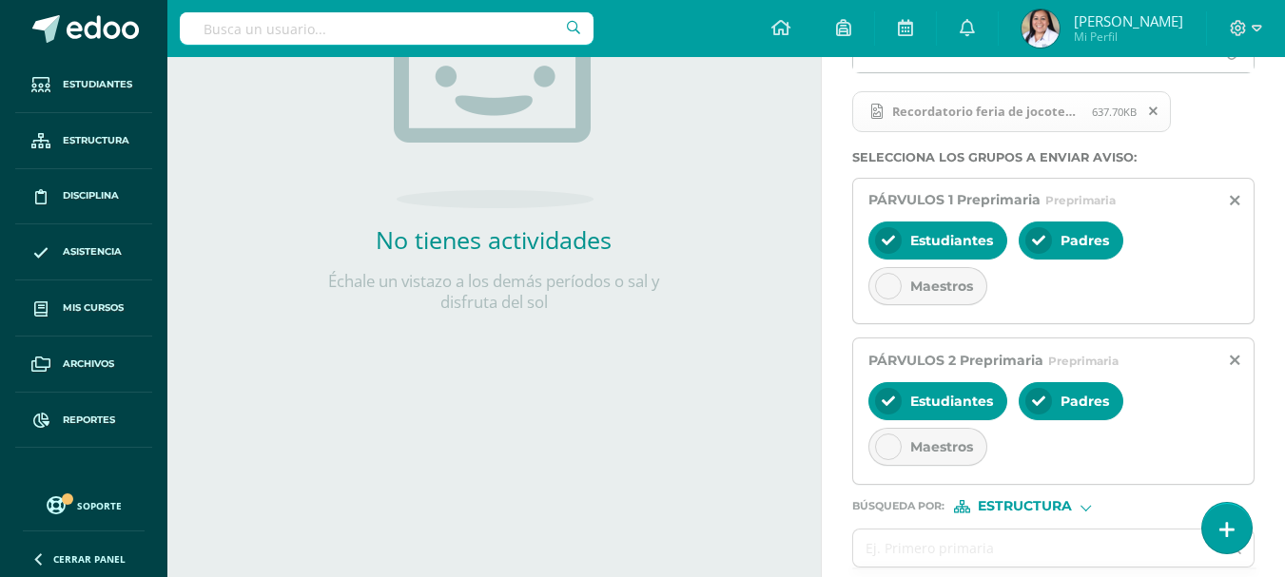
scroll to position [442, 0]
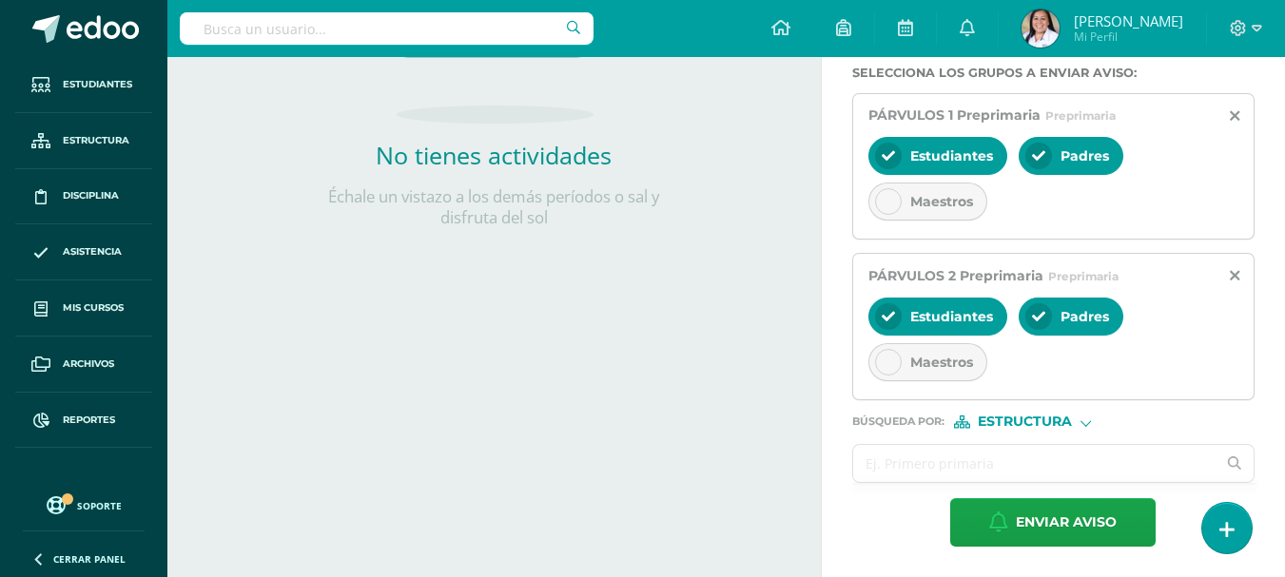
click at [1023, 473] on input "text" at bounding box center [1034, 463] width 363 height 37
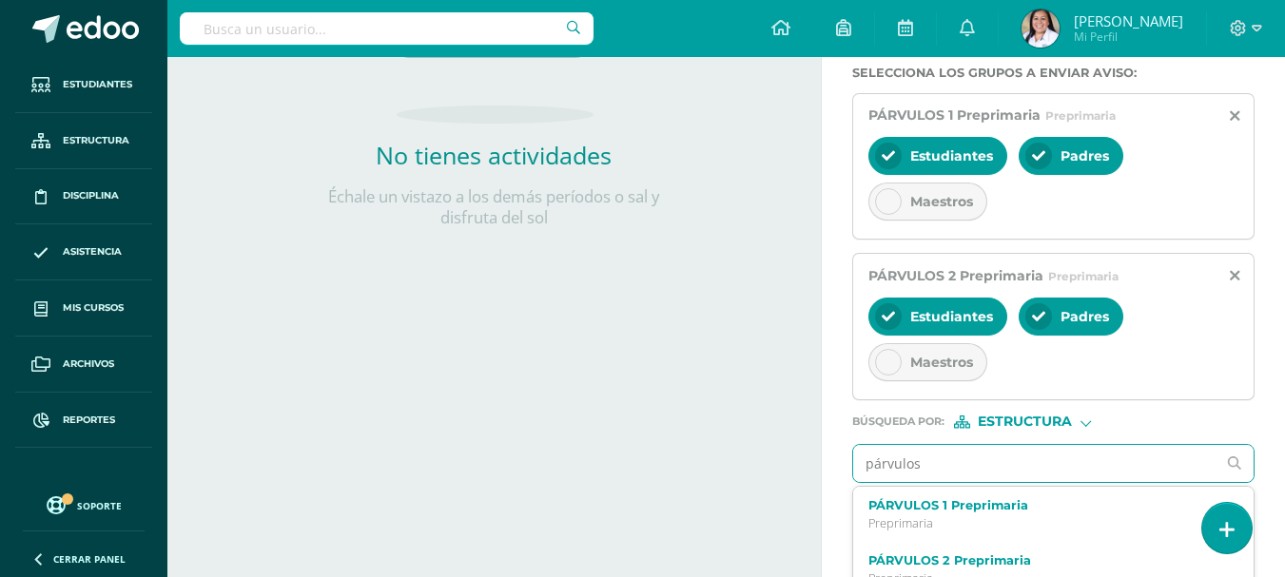
type input "párvulos 3"
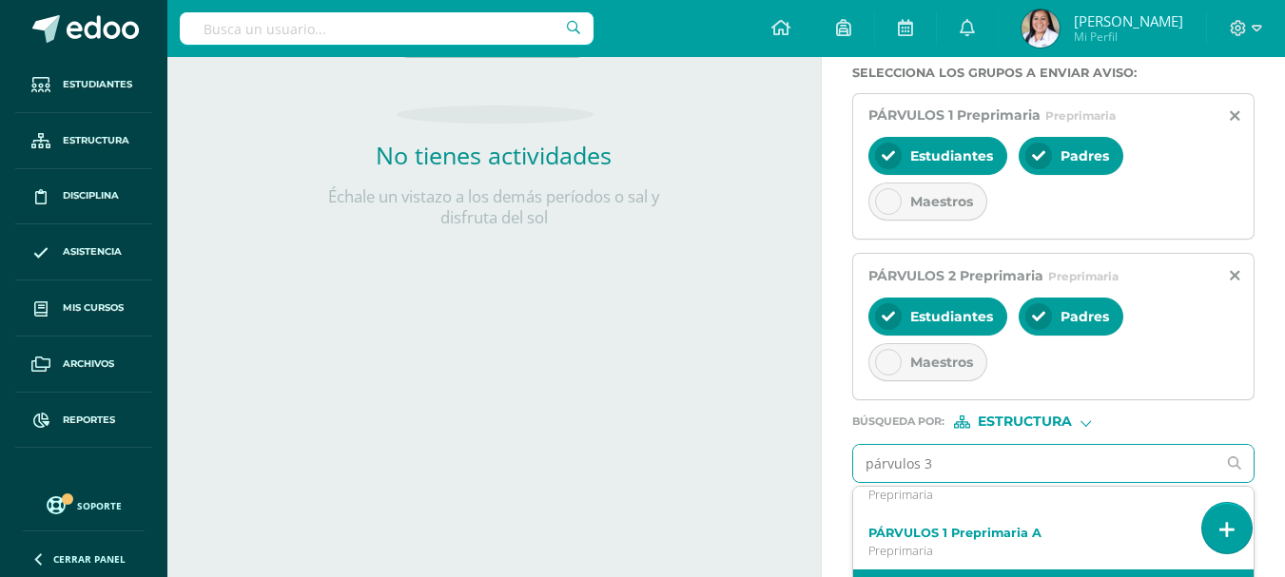
scroll to position [95, 0]
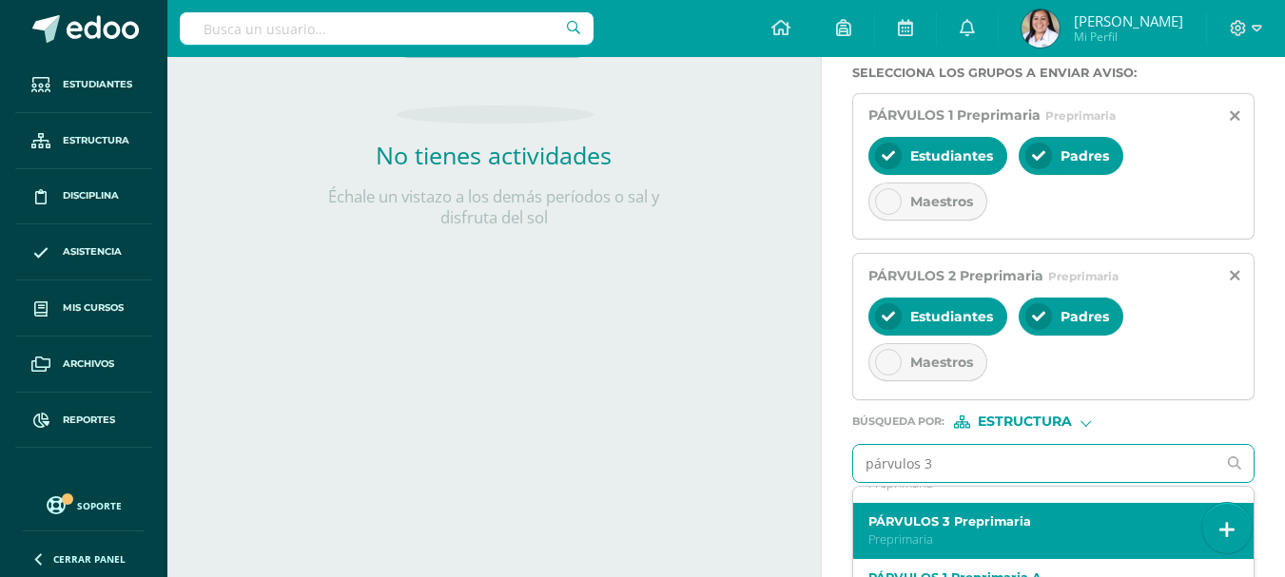
click at [1017, 534] on p "Preprimaria" at bounding box center [1046, 540] width 356 height 16
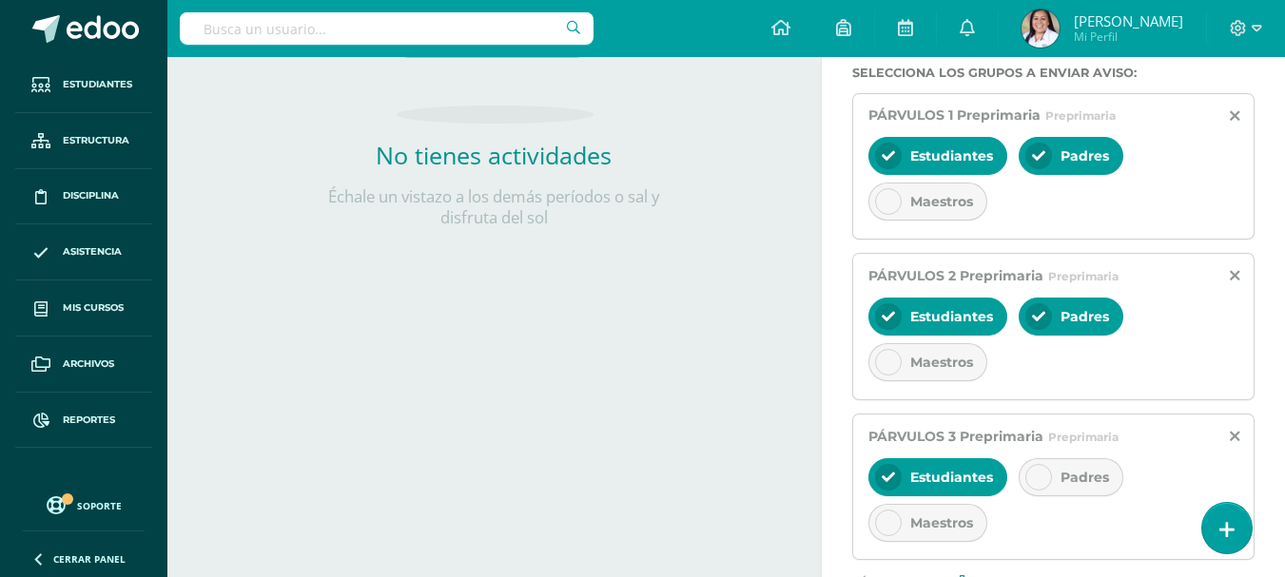
scroll to position [0, 0]
click at [1062, 481] on span "Padres" at bounding box center [1084, 477] width 49 height 17
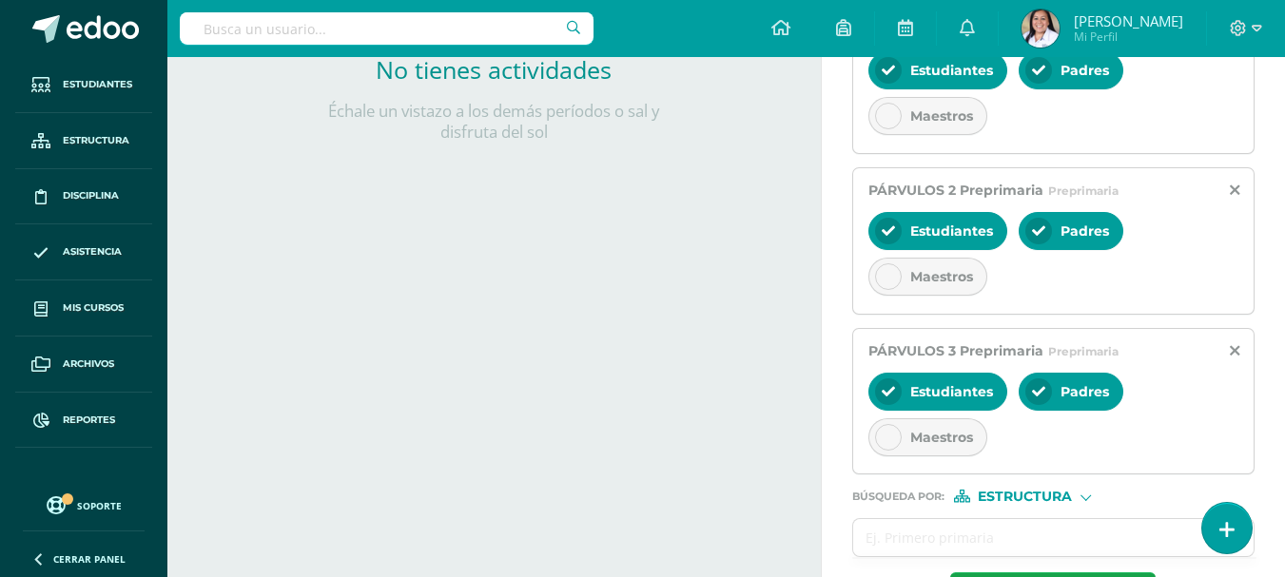
scroll to position [602, 0]
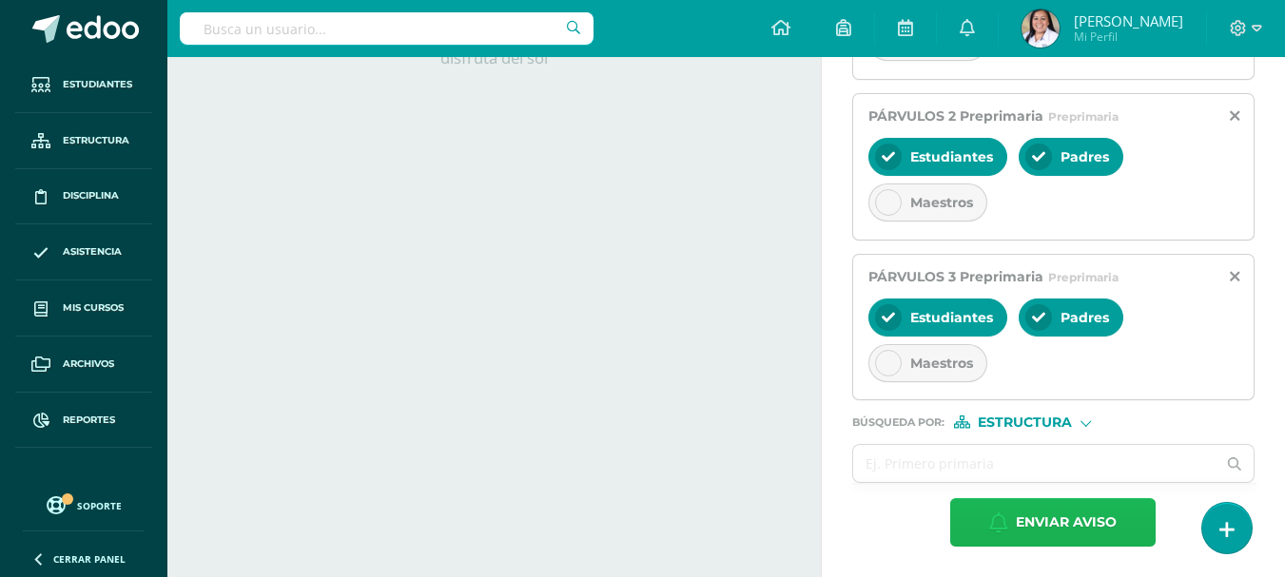
click at [1104, 525] on span "Enviar aviso" at bounding box center [1066, 522] width 101 height 47
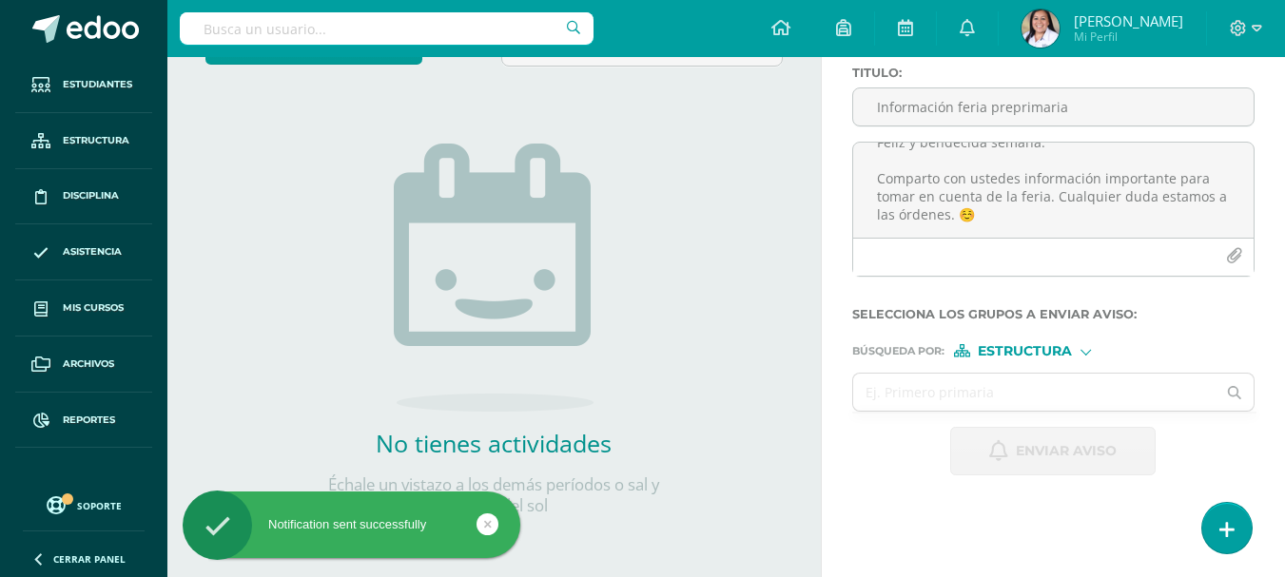
scroll to position [0, 0]
